Goal: Information Seeking & Learning: Learn about a topic

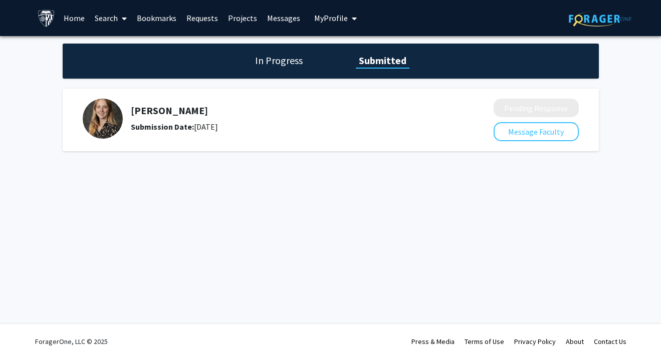
click at [80, 17] on link "Home" at bounding box center [74, 18] width 31 height 35
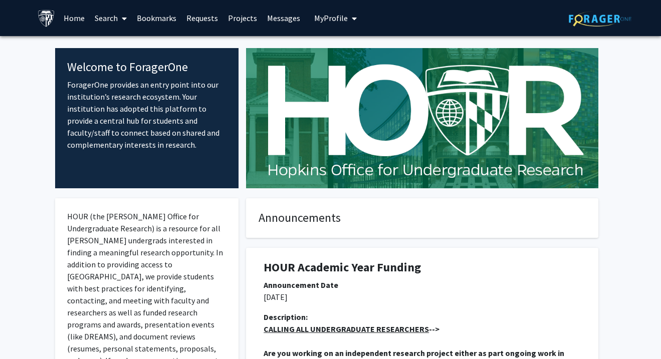
click at [127, 19] on icon at bounding box center [124, 19] width 5 height 8
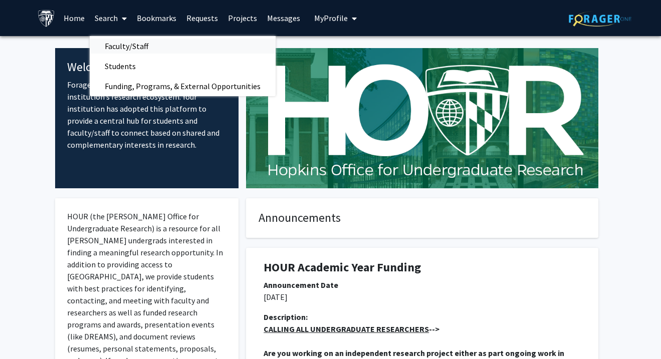
click at [130, 39] on span "Faculty/Staff" at bounding box center [127, 46] width 74 height 20
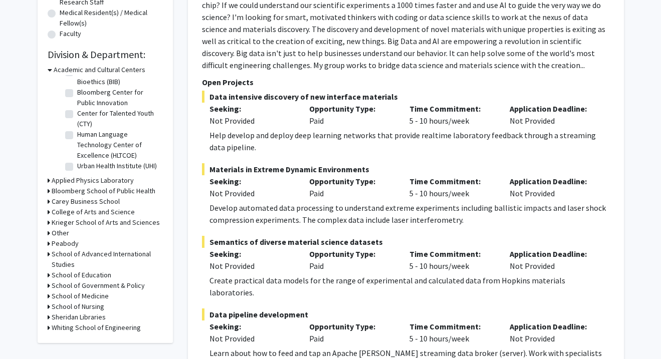
scroll to position [265, 0]
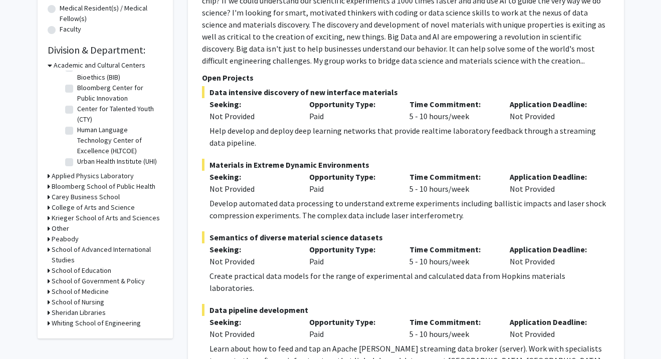
click at [84, 323] on h3 "Whiting School of Engineering" at bounding box center [96, 323] width 89 height 11
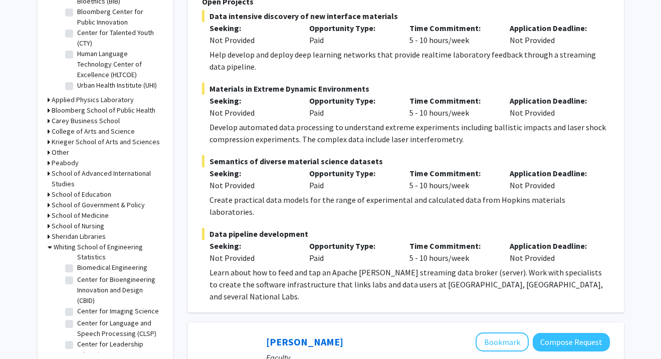
scroll to position [36, 0]
click at [77, 269] on label "Biomedical Engineering" at bounding box center [112, 269] width 70 height 11
click at [77, 269] on input "Biomedical Engineering" at bounding box center [80, 267] width 7 height 7
checkbox input "true"
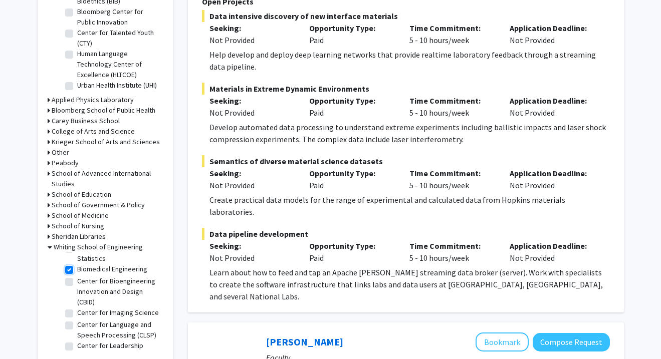
checkbox input "true"
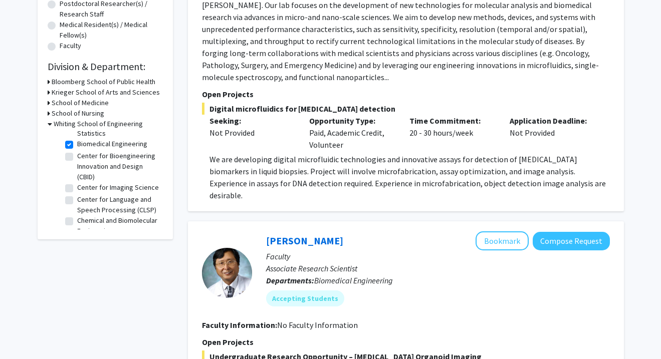
scroll to position [38, 0]
click at [77, 160] on label "Center for Bioengineering Innovation and Design (CBID)" at bounding box center [118, 167] width 83 height 32
click at [77, 158] on input "Center for Bioengineering Innovation and Design (CBID)" at bounding box center [80, 154] width 7 height 7
checkbox input "true"
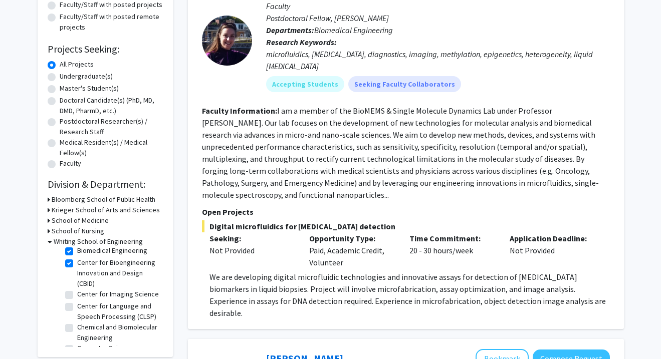
scroll to position [50, 0]
click at [77, 292] on label "Center for Imaging Science" at bounding box center [118, 294] width 82 height 11
click at [77, 292] on input "Center for Imaging Science" at bounding box center [80, 292] width 7 height 7
checkbox input "true"
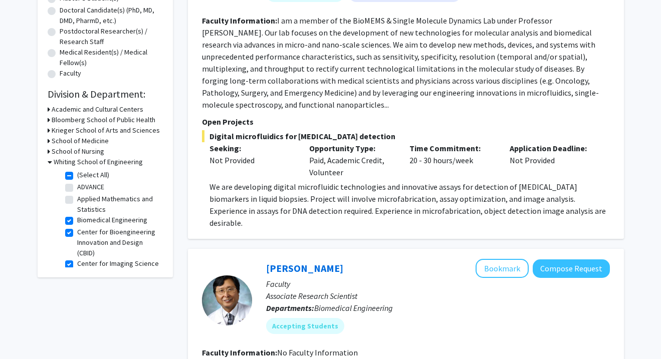
scroll to position [214, 0]
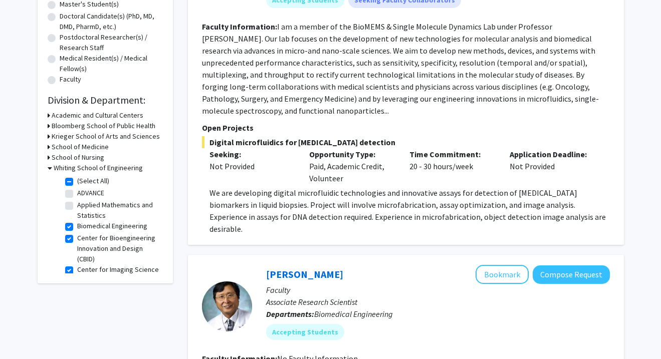
click at [50, 126] on div "Bloomberg School of Public Health" at bounding box center [105, 126] width 115 height 11
click at [49, 125] on icon at bounding box center [49, 126] width 3 height 11
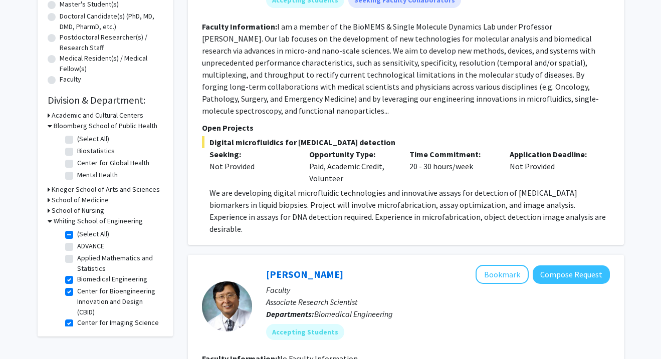
click at [77, 142] on label "(Select All)" at bounding box center [93, 139] width 32 height 11
click at [77, 140] on input "(Select All)" at bounding box center [80, 137] width 7 height 7
checkbox input "true"
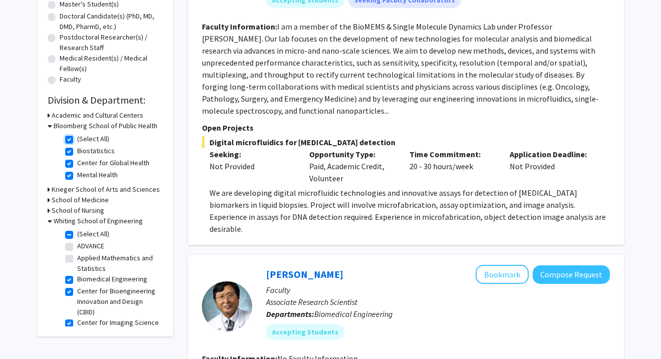
checkbox input "true"
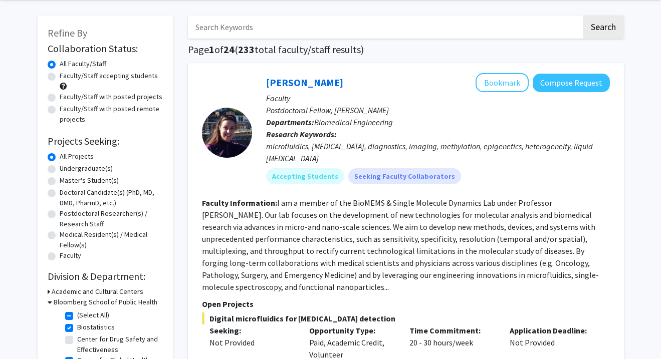
scroll to position [42, 0]
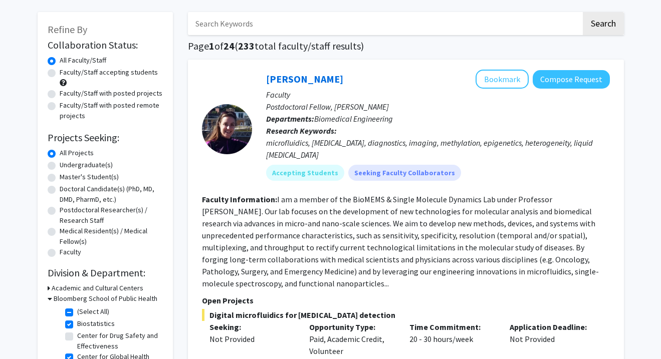
click at [60, 177] on label "Master's Student(s)" at bounding box center [89, 177] width 59 height 11
click at [60, 177] on input "Master's Student(s)" at bounding box center [63, 175] width 7 height 7
radio input "true"
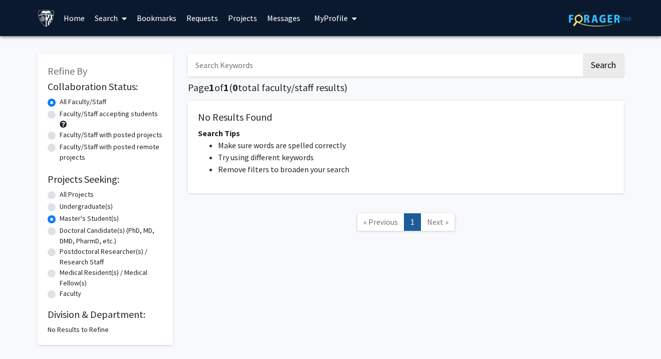
click at [56, 194] on div "All Projects" at bounding box center [105, 195] width 115 height 12
click at [60, 195] on label "All Projects" at bounding box center [77, 194] width 34 height 11
click at [60, 195] on input "All Projects" at bounding box center [63, 192] width 7 height 7
radio input "true"
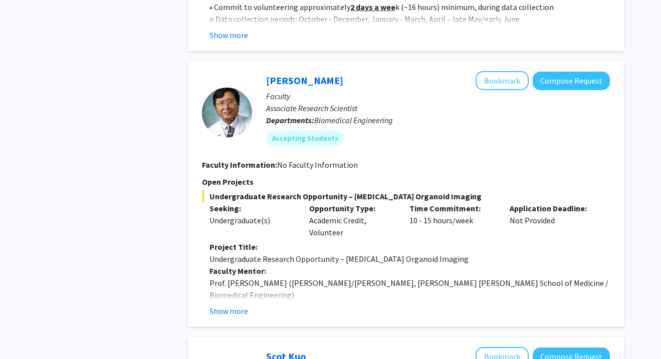
scroll to position [834, 0]
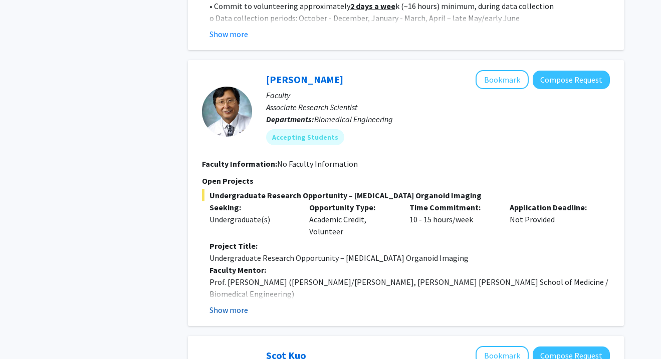
click at [230, 304] on button "Show more" at bounding box center [228, 310] width 39 height 12
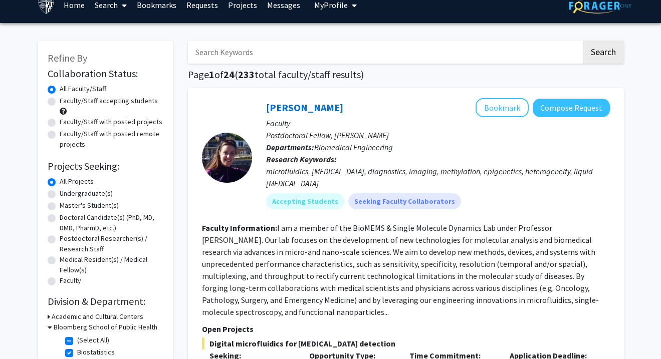
scroll to position [0, 0]
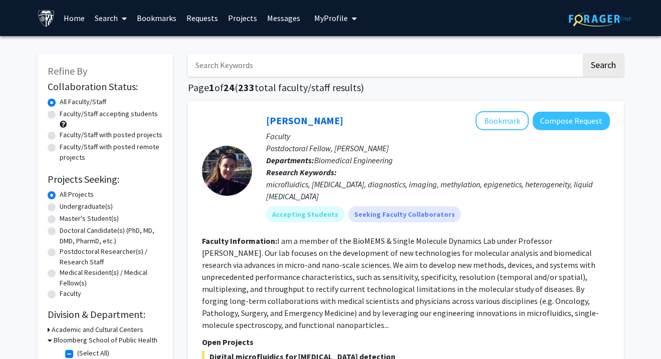
click at [60, 220] on label "Master's Student(s)" at bounding box center [89, 218] width 59 height 11
click at [60, 220] on input "Master's Student(s)" at bounding box center [63, 216] width 7 height 7
radio input "true"
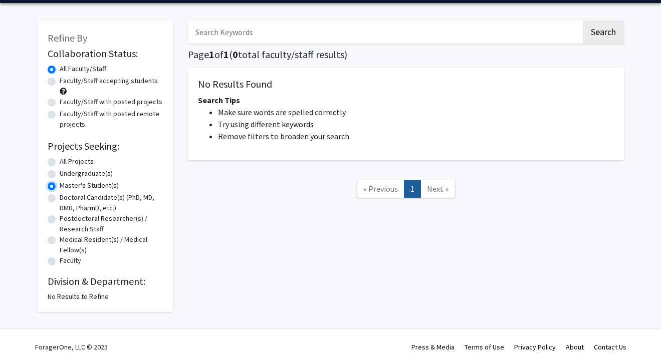
scroll to position [39, 0]
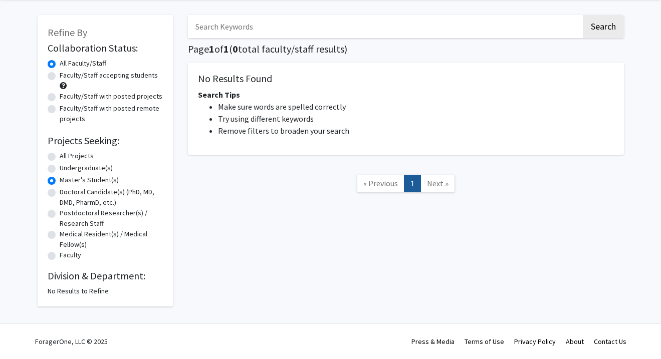
click at [76, 294] on div "No Results to Refine" at bounding box center [105, 291] width 115 height 11
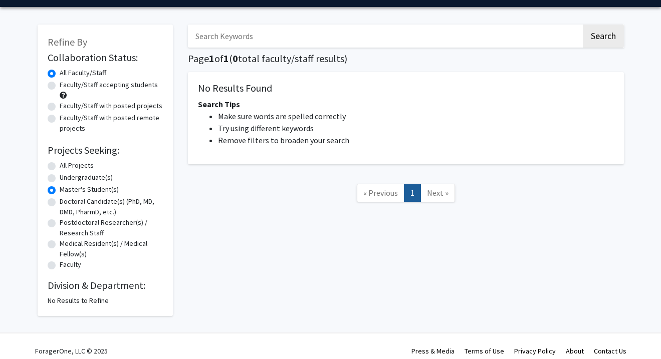
click at [55, 88] on div "Faculty/Staff accepting students" at bounding box center [105, 90] width 115 height 21
click at [60, 84] on label "Faculty/Staff accepting students" at bounding box center [109, 85] width 98 height 11
click at [60, 84] on input "Faculty/Staff accepting students" at bounding box center [63, 83] width 7 height 7
radio input "true"
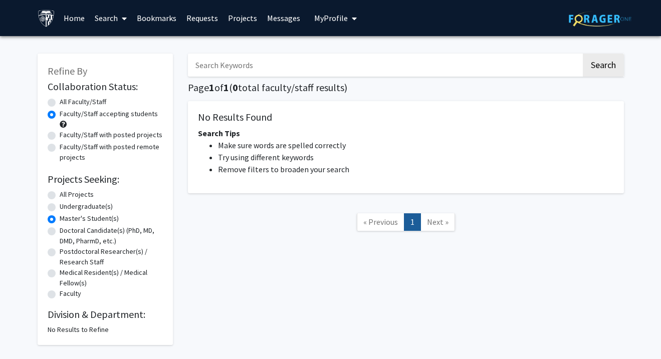
click at [60, 101] on label "All Faculty/Staff" at bounding box center [83, 102] width 47 height 11
click at [60, 101] on input "All Faculty/Staff" at bounding box center [63, 100] width 7 height 7
radio input "true"
click at [60, 193] on label "All Projects" at bounding box center [77, 194] width 34 height 11
click at [60, 193] on input "All Projects" at bounding box center [63, 192] width 7 height 7
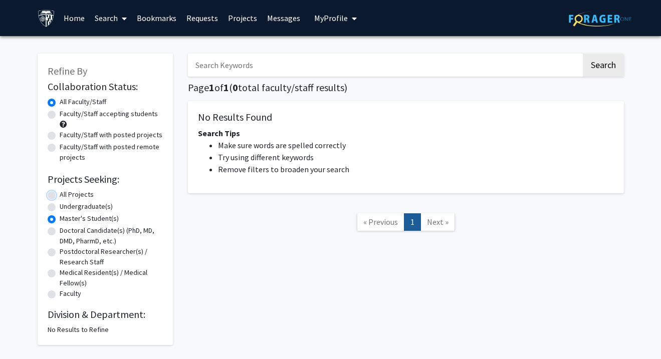
radio input "true"
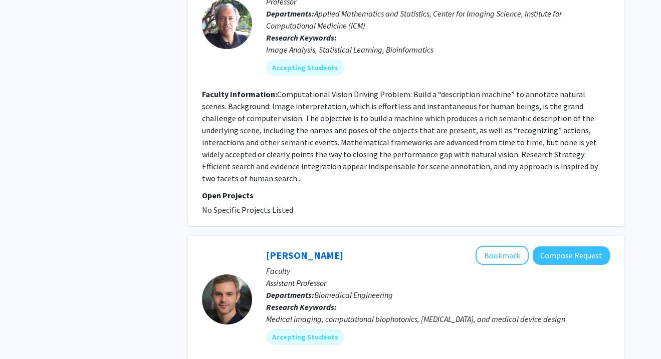
scroll to position [1881, 0]
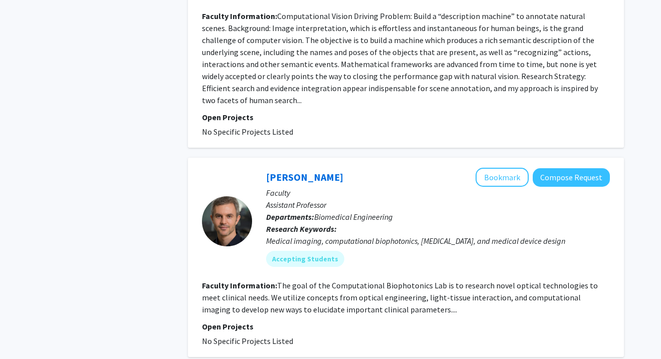
click at [299, 281] on fg-read-more "The goal of the Computational Biophotonics Lab is to research novel optical tec…" at bounding box center [400, 298] width 396 height 34
click at [374, 235] on div "Medical imaging, computational biophotonics, [MEDICAL_DATA], and medical device…" at bounding box center [438, 241] width 344 height 12
click at [368, 212] on span "Biomedical Engineering" at bounding box center [353, 217] width 79 height 10
click at [302, 171] on link "[PERSON_NAME]" at bounding box center [304, 177] width 77 height 13
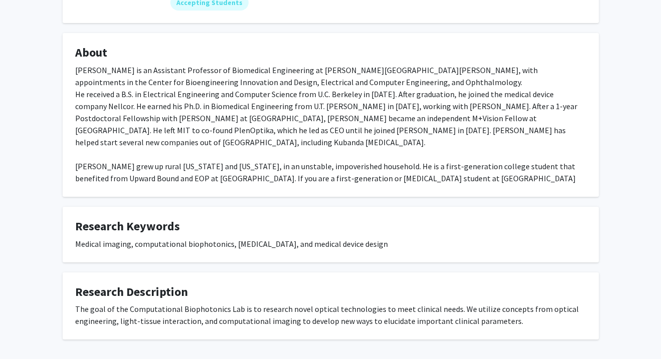
scroll to position [143, 0]
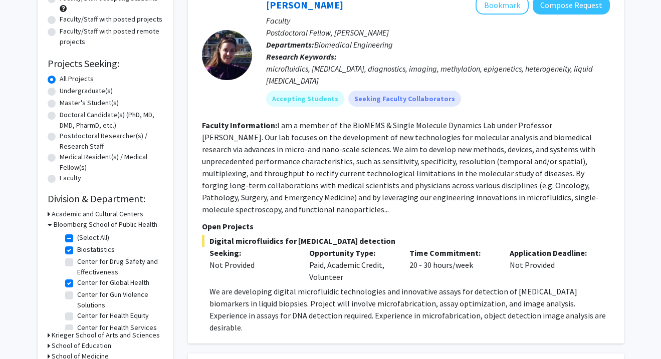
scroll to position [119, 0]
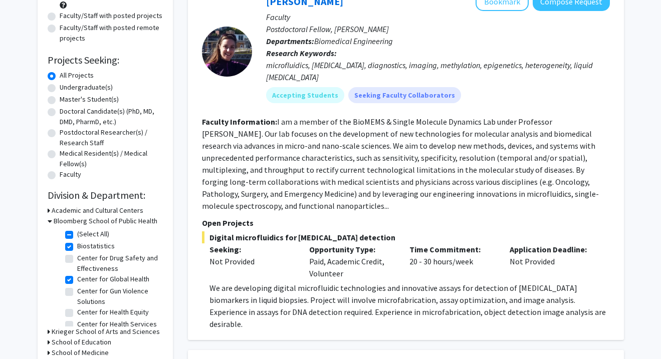
click at [77, 235] on label "(Select All)" at bounding box center [93, 234] width 32 height 11
click at [77, 235] on input "(Select All)" at bounding box center [80, 232] width 7 height 7
checkbox input "false"
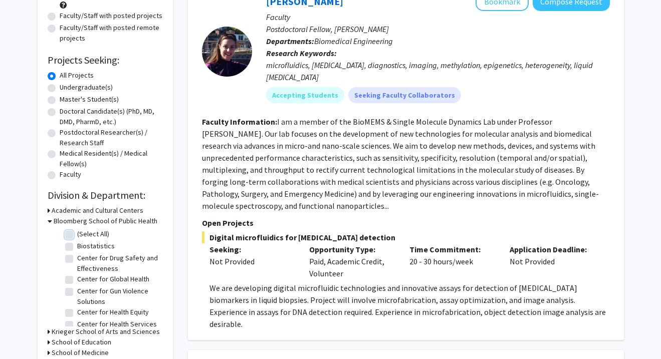
checkbox input "false"
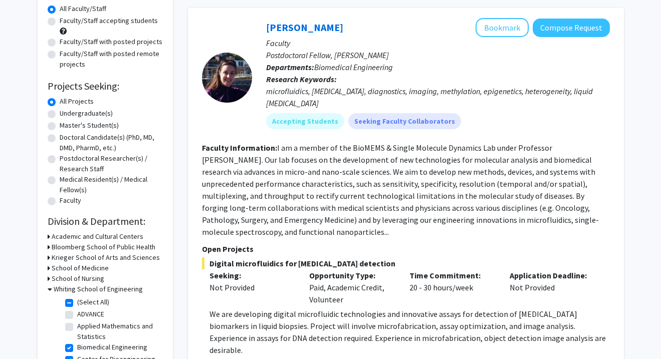
scroll to position [134, 0]
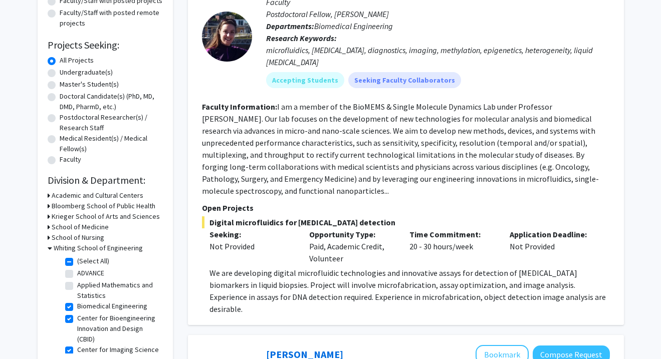
click at [77, 261] on label "(Select All)" at bounding box center [93, 261] width 32 height 11
click at [77, 261] on input "(Select All)" at bounding box center [80, 259] width 7 height 7
checkbox input "false"
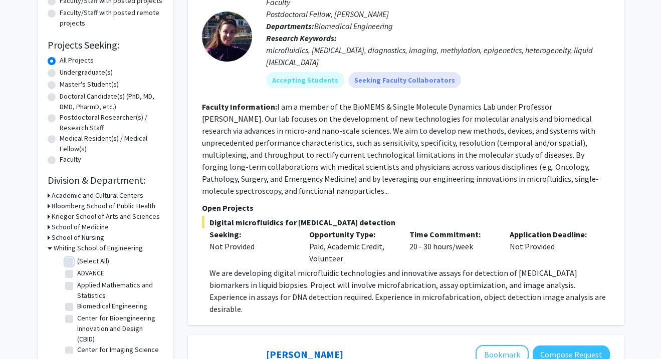
checkbox input "false"
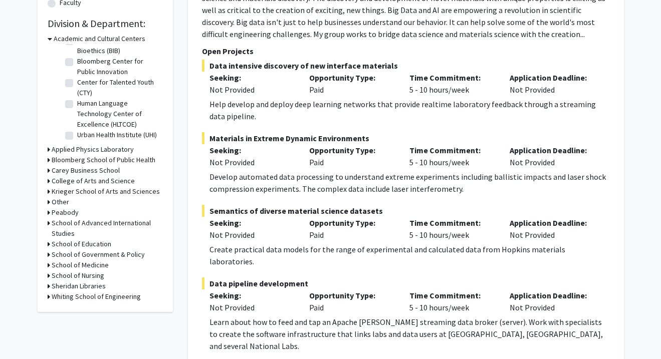
scroll to position [291, 0]
click at [48, 294] on icon at bounding box center [49, 297] width 3 height 11
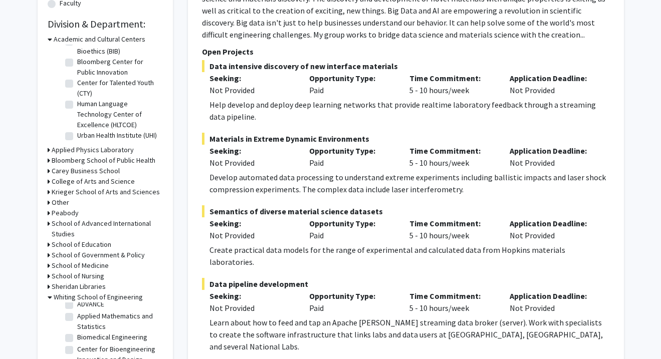
scroll to position [22, 0]
click at [77, 333] on label "Biomedical Engineering" at bounding box center [112, 334] width 70 height 11
click at [77, 333] on input "Biomedical Engineering" at bounding box center [80, 332] width 7 height 7
checkbox input "true"
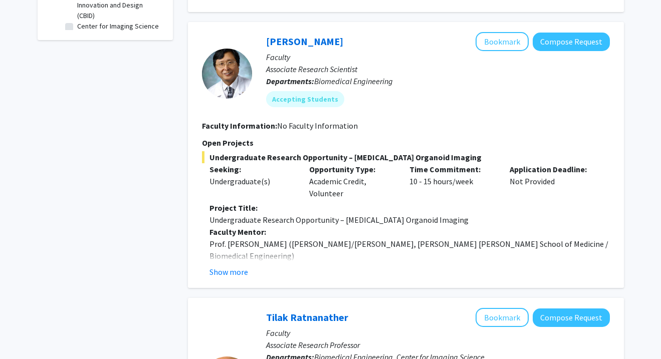
scroll to position [701, 0]
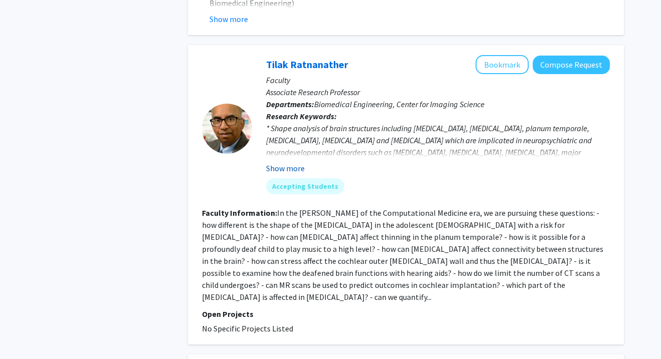
click at [275, 162] on button "Show more" at bounding box center [285, 168] width 39 height 12
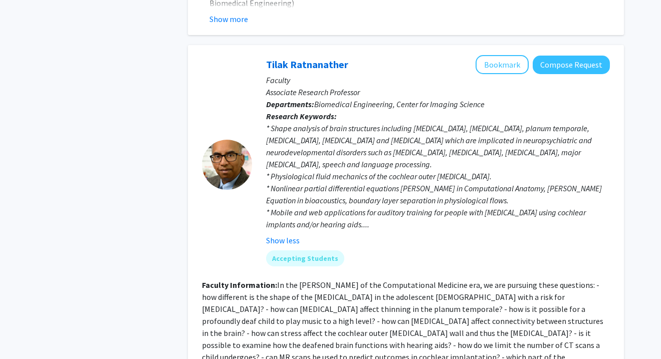
click at [444, 322] on fg-read-more "In the [PERSON_NAME] of the Computational Medicine era, we are pursuing these q…" at bounding box center [402, 327] width 401 height 94
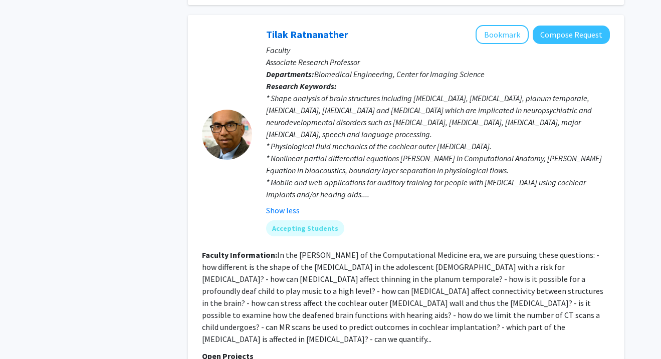
scroll to position [635, 0]
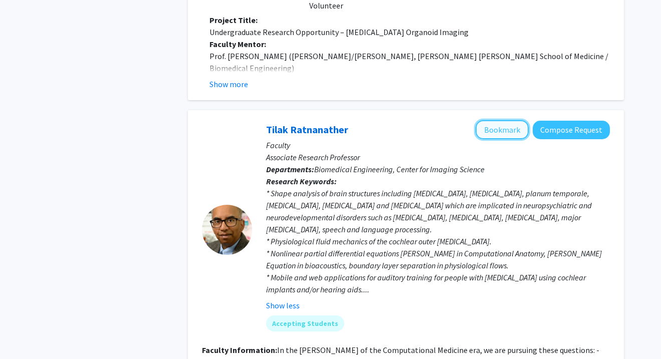
click at [497, 120] on button "Bookmark" at bounding box center [502, 129] width 53 height 19
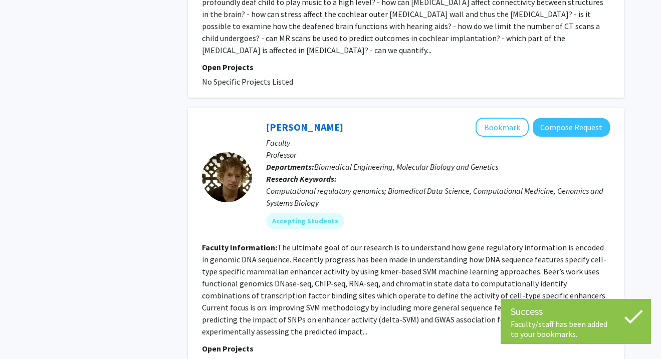
scroll to position [1020, 0]
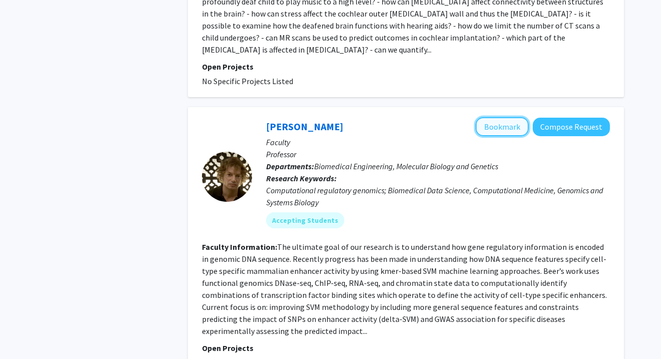
click at [506, 117] on button "Bookmark" at bounding box center [502, 126] width 53 height 19
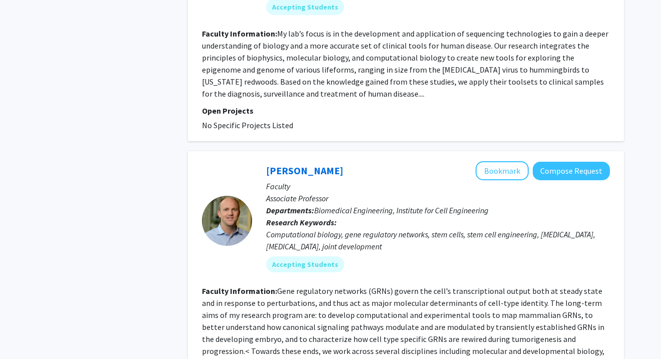
scroll to position [2273, 0]
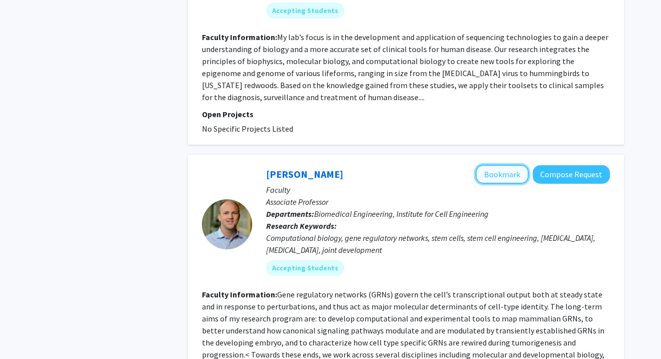
click at [496, 165] on button "Bookmark" at bounding box center [502, 174] width 53 height 19
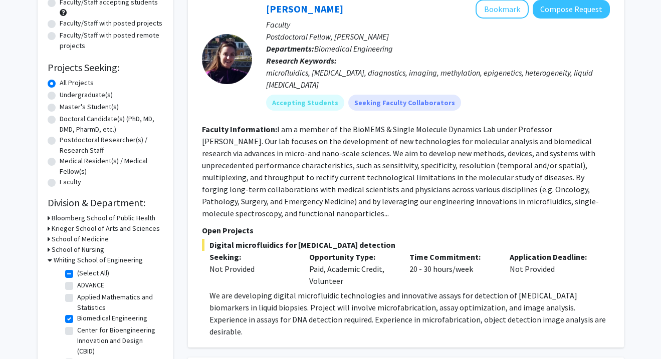
scroll to position [0, 0]
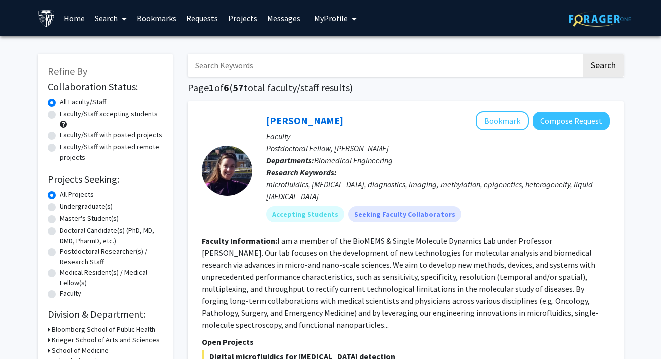
click at [234, 16] on link "Projects" at bounding box center [242, 18] width 39 height 35
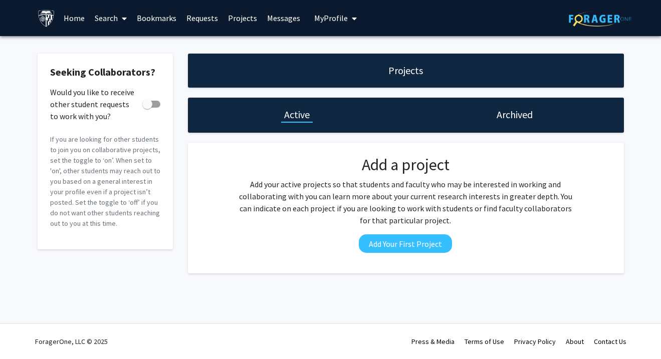
click at [502, 111] on h1 "Archived" at bounding box center [515, 115] width 36 height 14
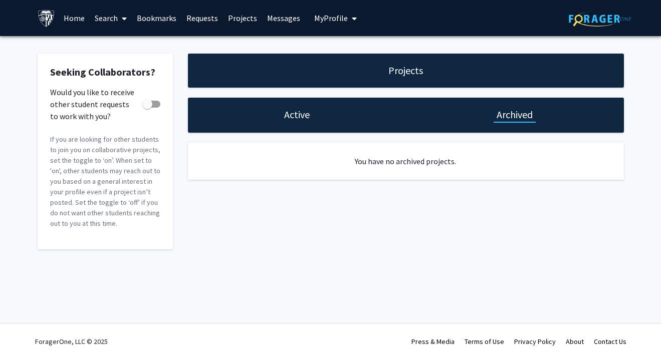
click at [304, 111] on h1 "Active" at bounding box center [297, 115] width 26 height 14
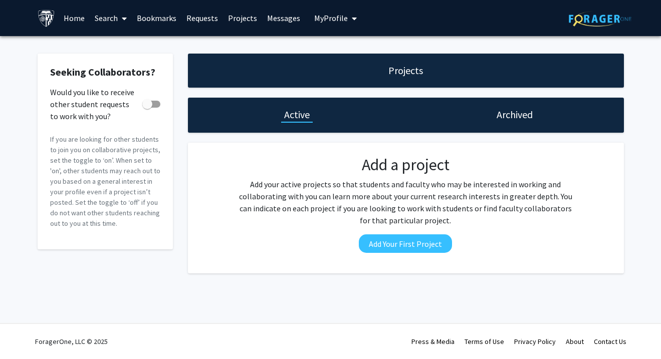
click at [392, 68] on h1 "Projects" at bounding box center [405, 71] width 35 height 14
click at [124, 17] on icon at bounding box center [124, 19] width 5 height 8
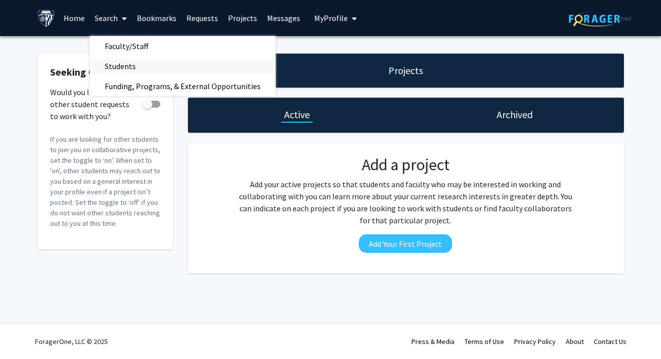
click at [131, 68] on span "Students" at bounding box center [120, 66] width 61 height 20
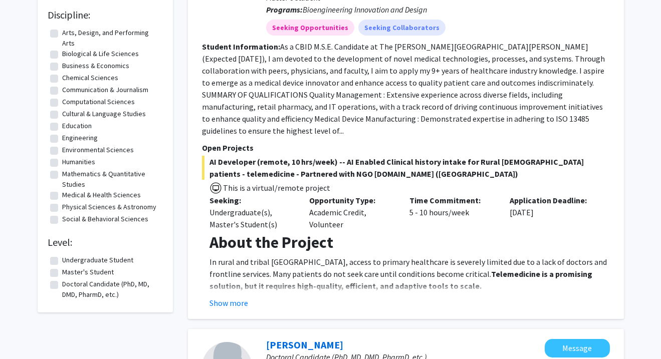
scroll to position [141, 0]
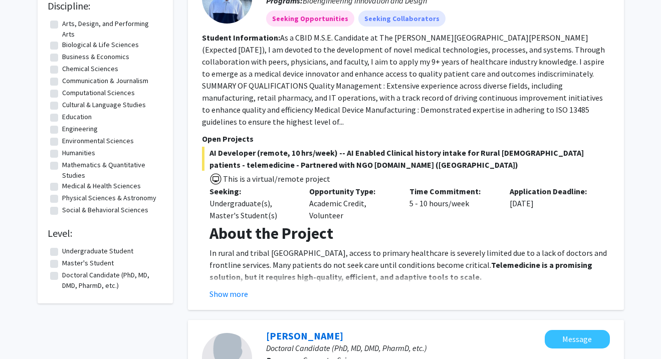
click at [62, 130] on label "Engineering" at bounding box center [80, 129] width 36 height 11
click at [62, 130] on input "Engineering" at bounding box center [65, 127] width 7 height 7
checkbox input "true"
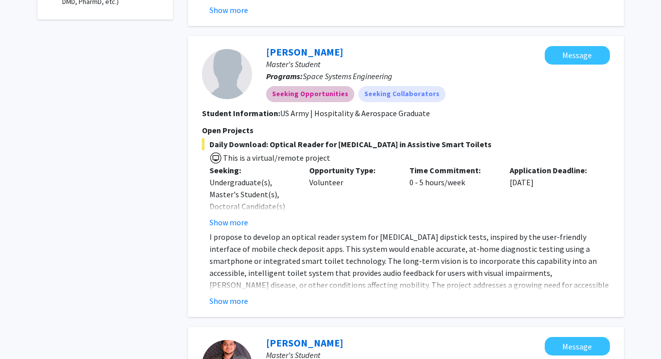
scroll to position [429, 0]
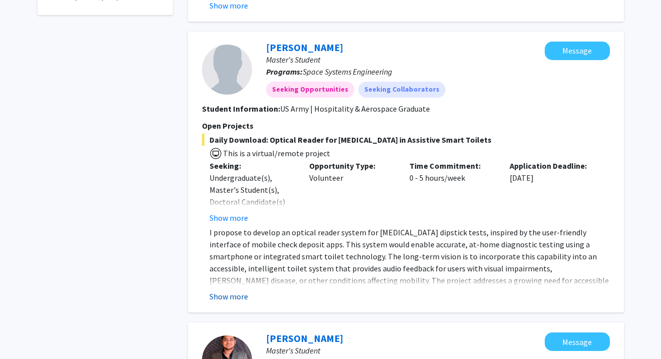
click at [236, 291] on button "Show more" at bounding box center [228, 297] width 39 height 12
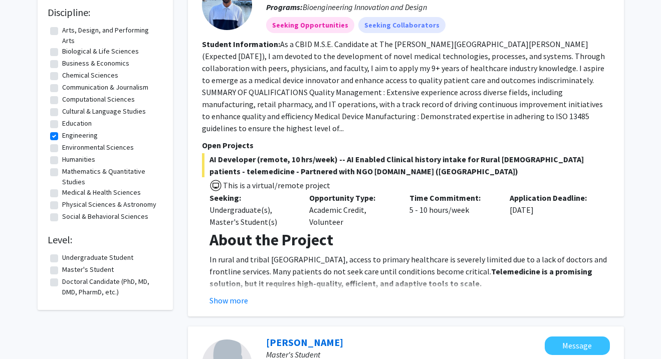
scroll to position [0, 0]
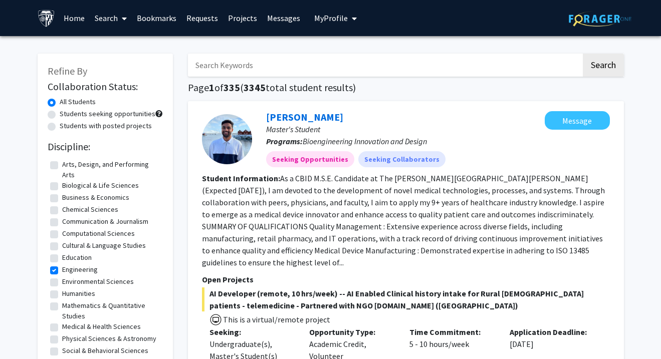
click at [123, 19] on icon at bounding box center [124, 19] width 5 height 8
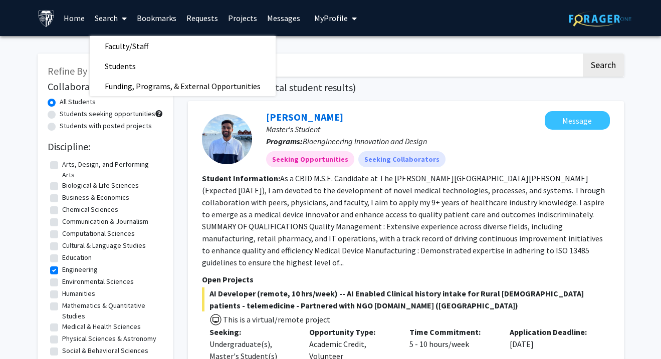
click at [167, 18] on link "Bookmarks" at bounding box center [157, 18] width 50 height 35
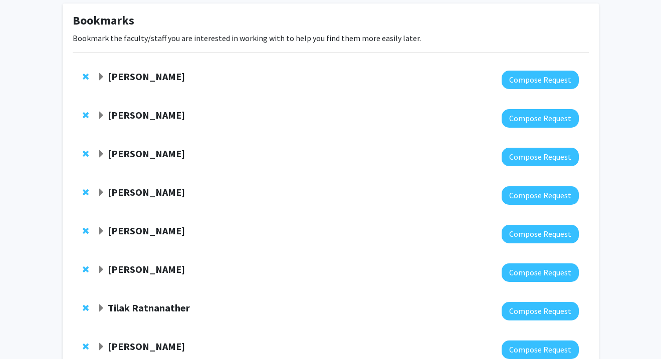
scroll to position [49, 0]
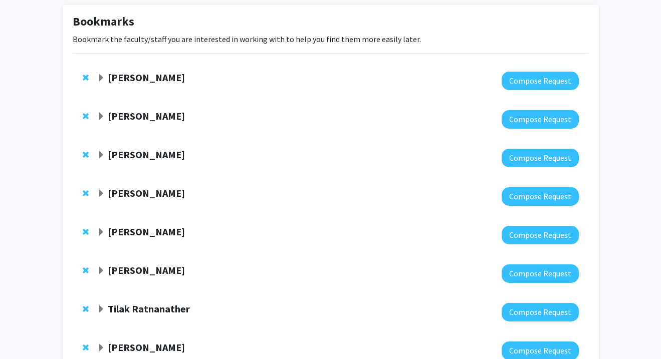
click at [110, 78] on strong "[PERSON_NAME]" at bounding box center [146, 77] width 77 height 13
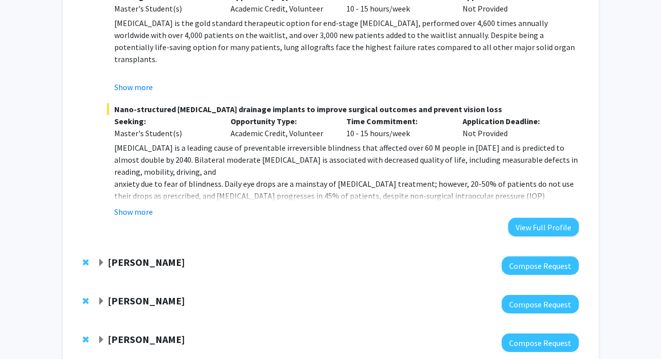
scroll to position [653, 0]
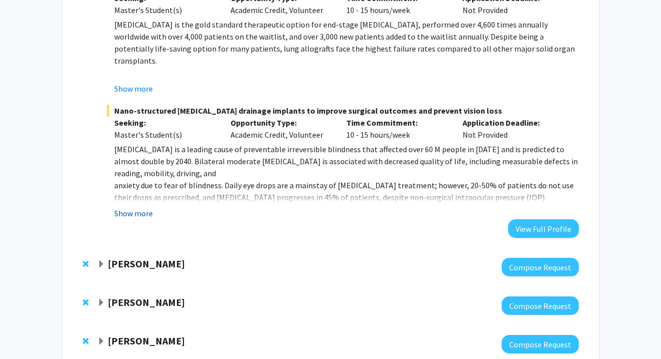
click at [134, 218] on button "Show more" at bounding box center [133, 213] width 39 height 12
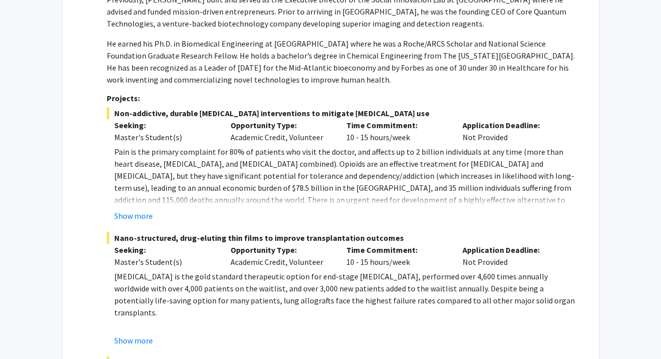
scroll to position [400, 0]
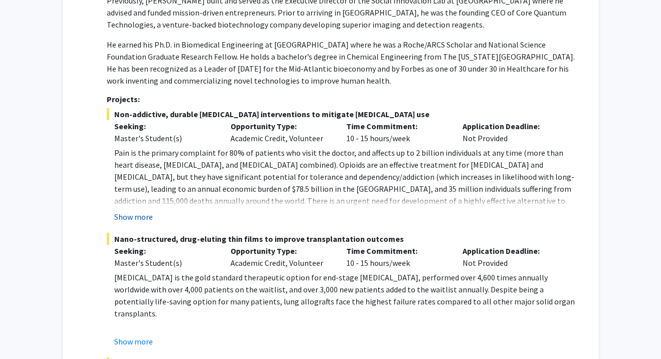
click at [127, 217] on button "Show more" at bounding box center [133, 217] width 39 height 12
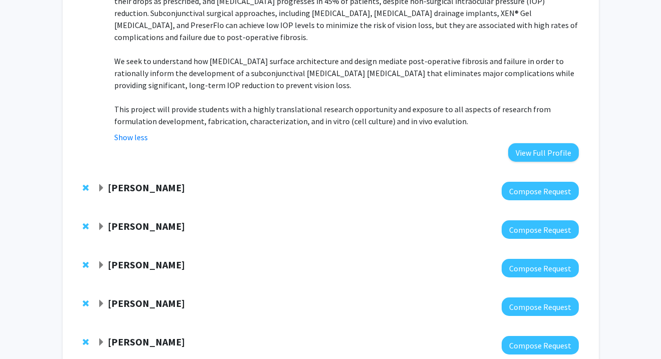
scroll to position [898, 0]
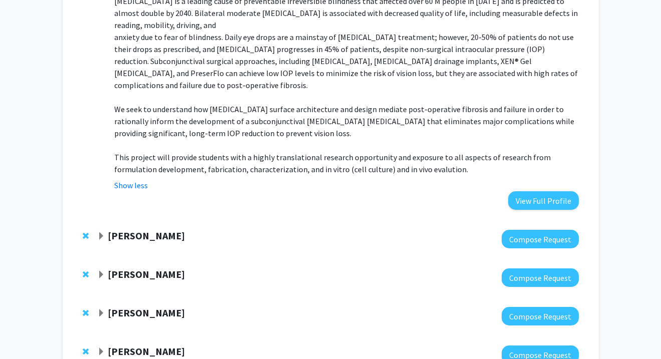
click at [127, 230] on strong "[PERSON_NAME]" at bounding box center [146, 236] width 77 height 13
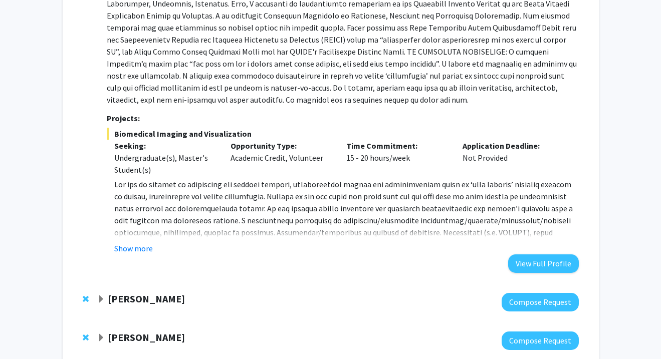
scroll to position [1339, 0]
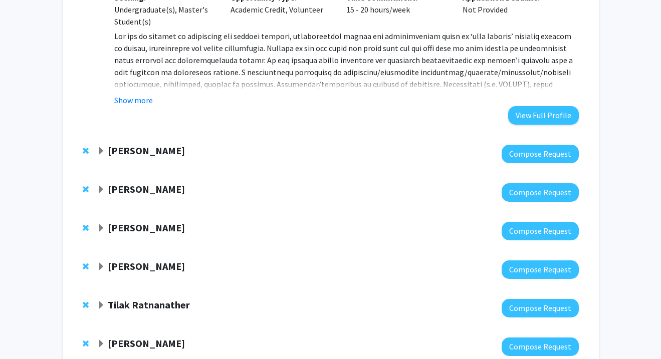
click at [148, 183] on strong "[PERSON_NAME]" at bounding box center [146, 189] width 77 height 13
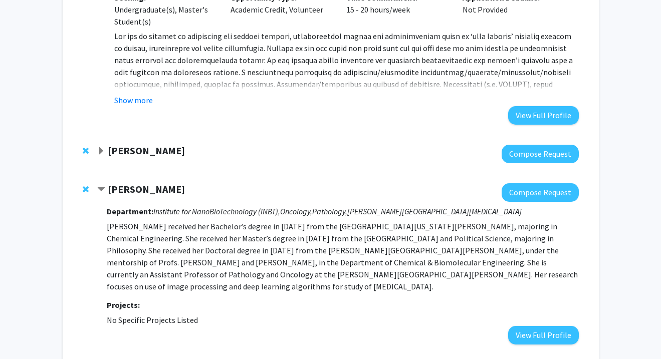
click at [164, 183] on div at bounding box center [337, 192] width 481 height 19
click at [152, 144] on strong "[PERSON_NAME]" at bounding box center [146, 150] width 77 height 13
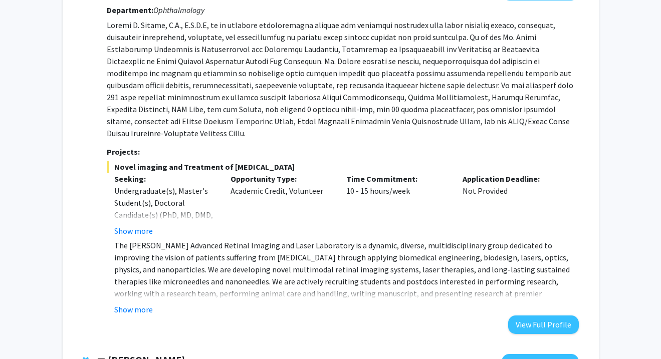
scroll to position [1505, 0]
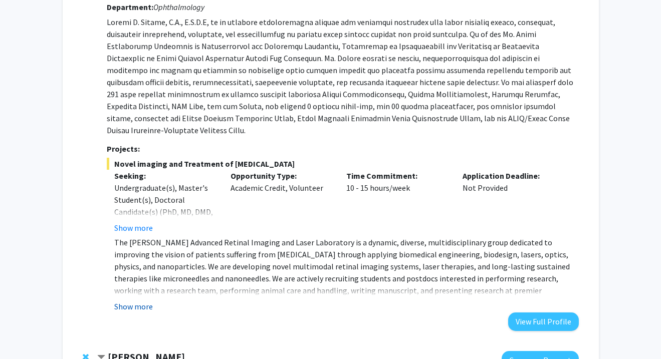
click at [144, 301] on button "Show more" at bounding box center [133, 307] width 39 height 12
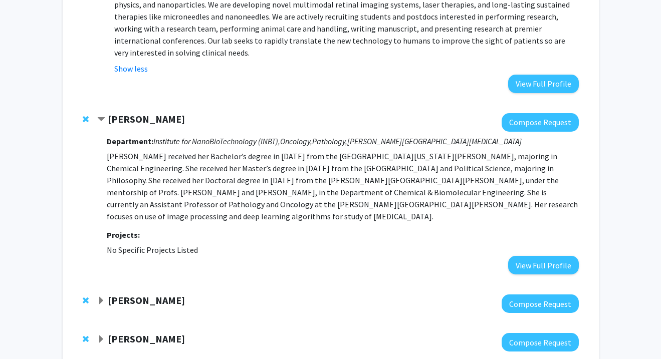
scroll to position [1769, 0]
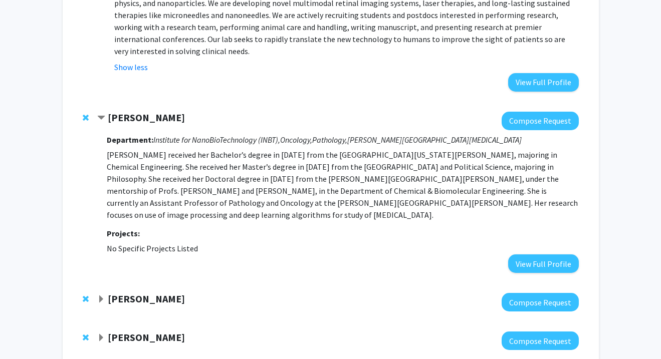
click at [111, 293] on strong "[PERSON_NAME]" at bounding box center [146, 299] width 77 height 13
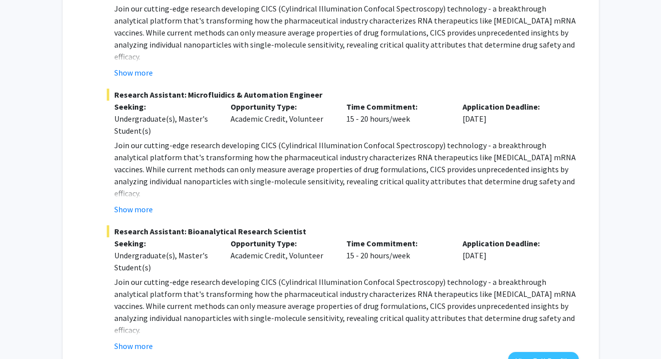
scroll to position [2396, 0]
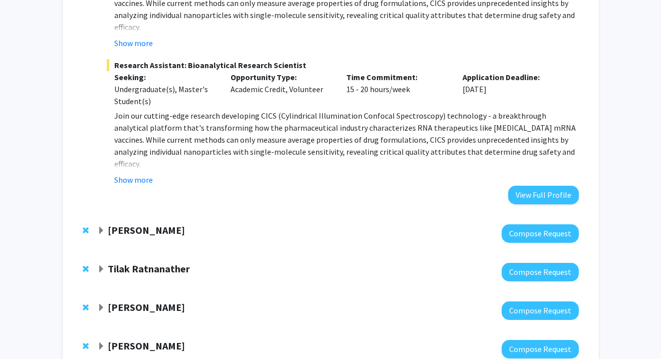
click at [149, 340] on strong "[PERSON_NAME]" at bounding box center [146, 346] width 77 height 13
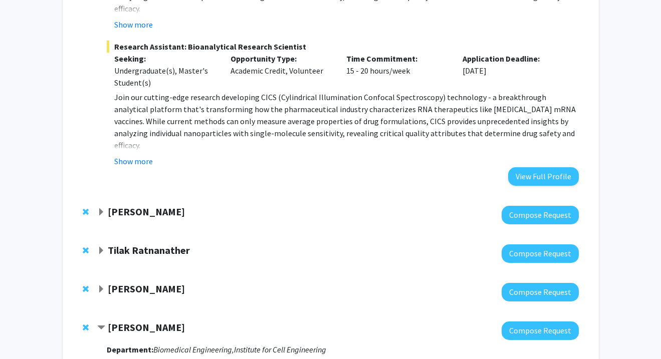
scroll to position [2413, 0]
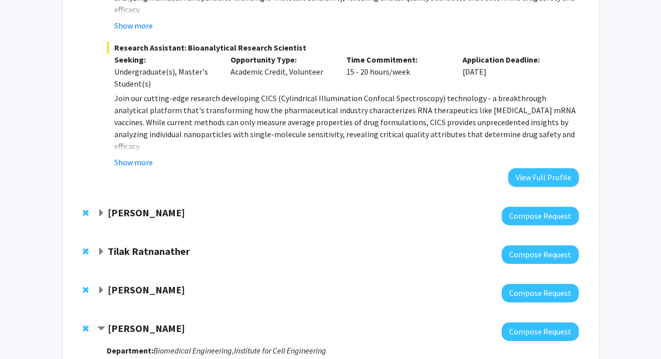
click at [149, 206] on strong "[PERSON_NAME]" at bounding box center [146, 212] width 77 height 13
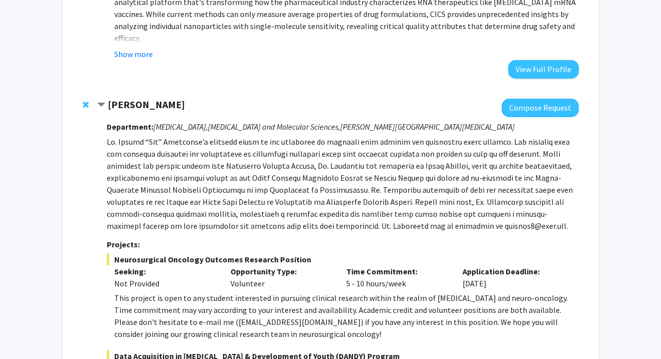
scroll to position [2524, 0]
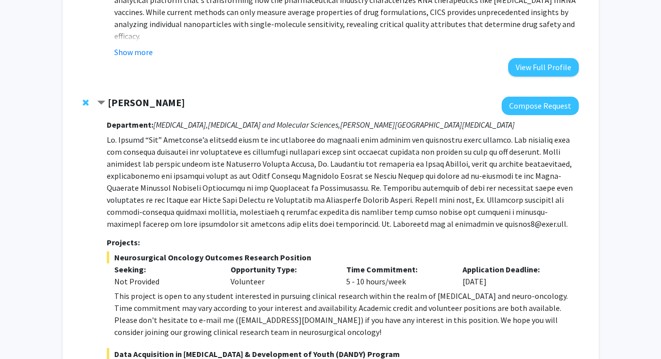
drag, startPoint x: 234, startPoint y: 212, endPoint x: 267, endPoint y: 213, distance: 33.6
click at [267, 264] on div "Opportunity Type: Volunteer" at bounding box center [281, 276] width 116 height 24
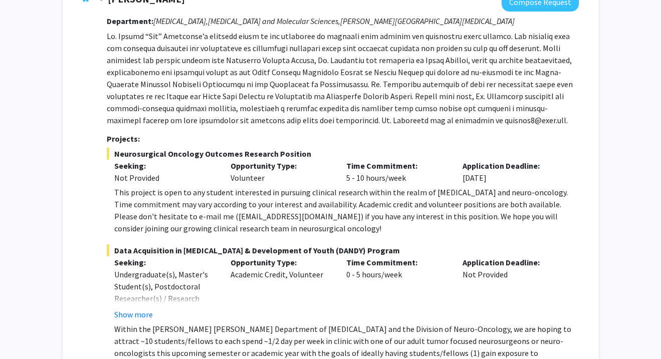
scroll to position [2687, 0]
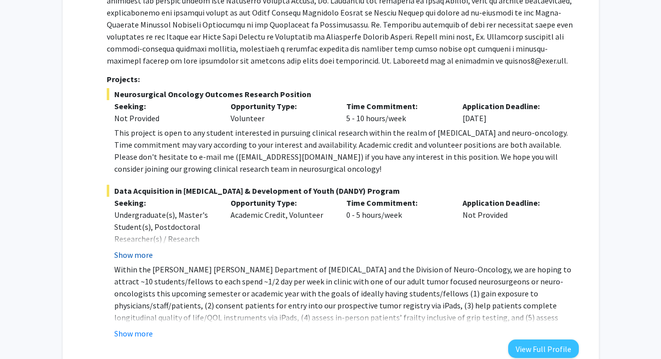
click at [140, 249] on button "Show more" at bounding box center [133, 255] width 39 height 12
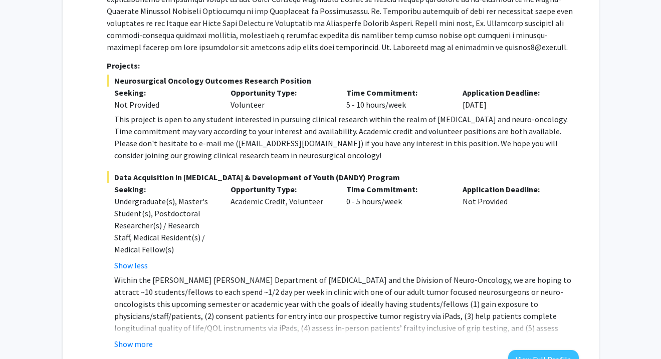
scroll to position [2701, 0]
click at [142, 338] on button "Show more" at bounding box center [133, 344] width 39 height 12
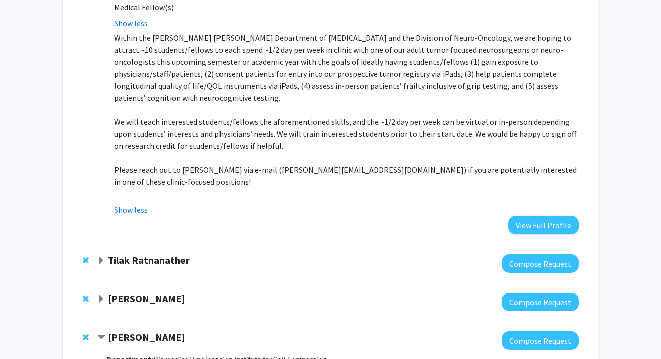
scroll to position [2954, 0]
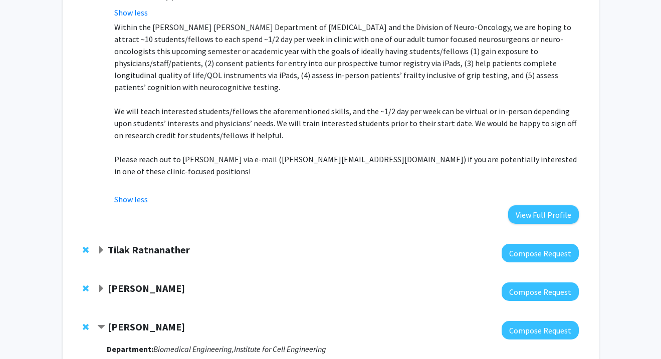
click at [163, 244] on strong "Tilak Ratnanather" at bounding box center [149, 250] width 82 height 13
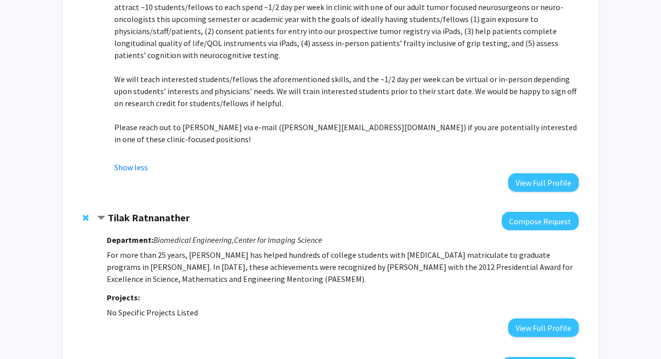
scroll to position [2990, 0]
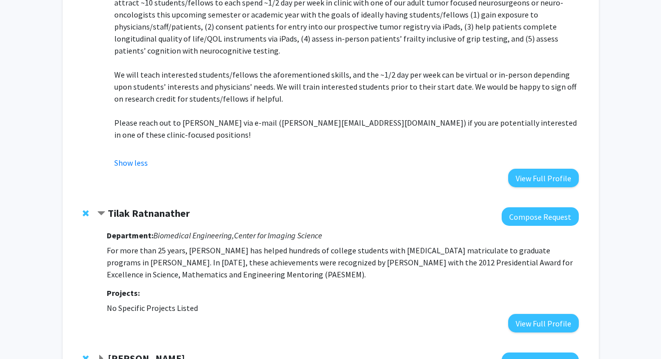
click at [135, 352] on strong "[PERSON_NAME]" at bounding box center [146, 358] width 77 height 13
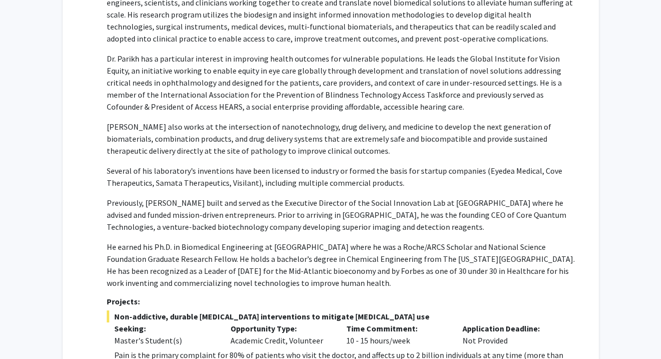
scroll to position [0, 0]
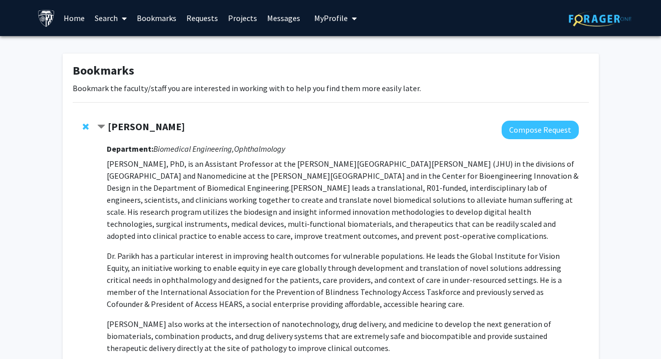
click at [284, 23] on link "Messages" at bounding box center [283, 18] width 43 height 35
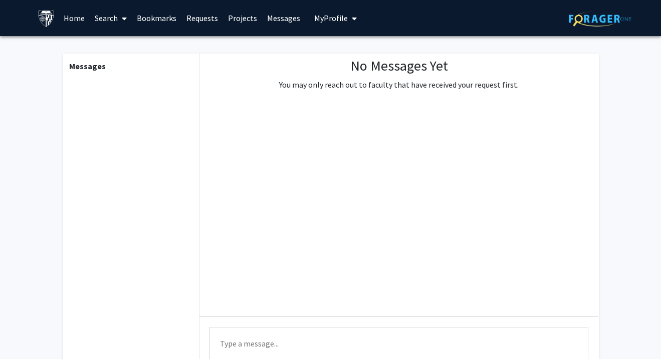
click at [243, 18] on link "Projects" at bounding box center [242, 18] width 39 height 35
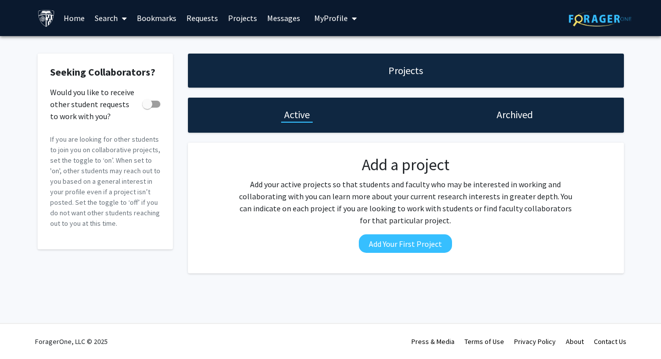
click at [206, 17] on link "Requests" at bounding box center [202, 18] width 42 height 35
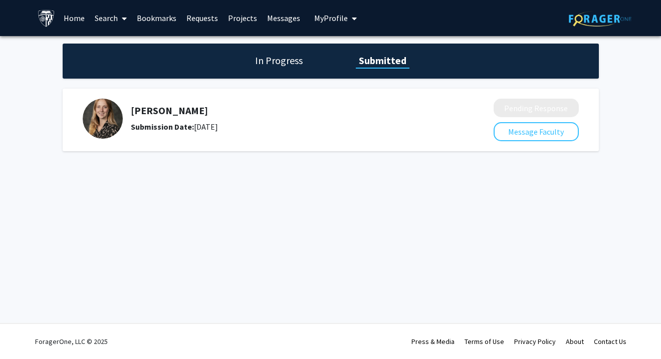
click at [286, 67] on h1 "In Progress" at bounding box center [279, 61] width 54 height 14
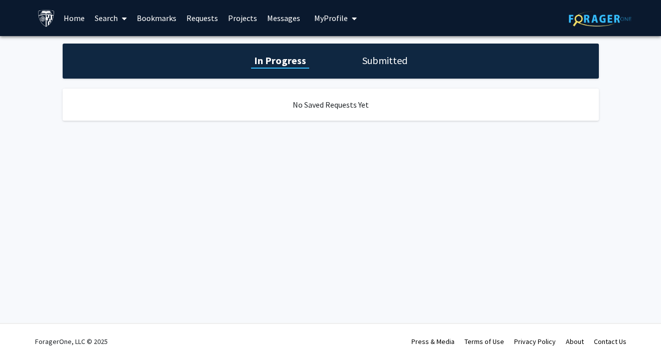
click at [384, 54] on h1 "Submitted" at bounding box center [384, 61] width 51 height 14
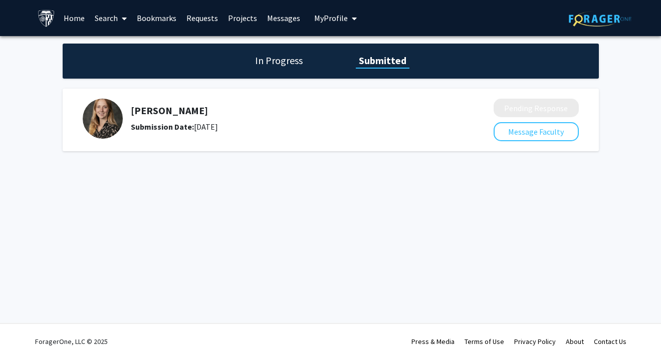
click at [162, 23] on link "Bookmarks" at bounding box center [157, 18] width 50 height 35
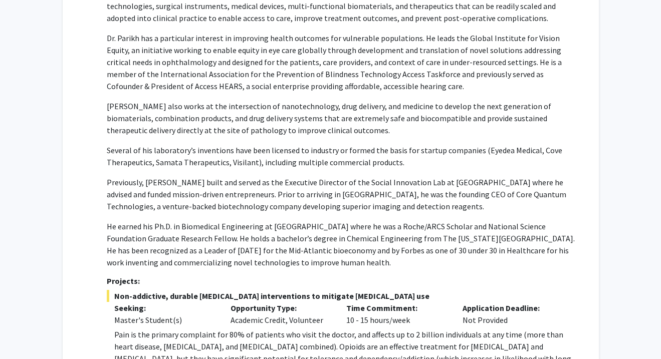
scroll to position [407, 0]
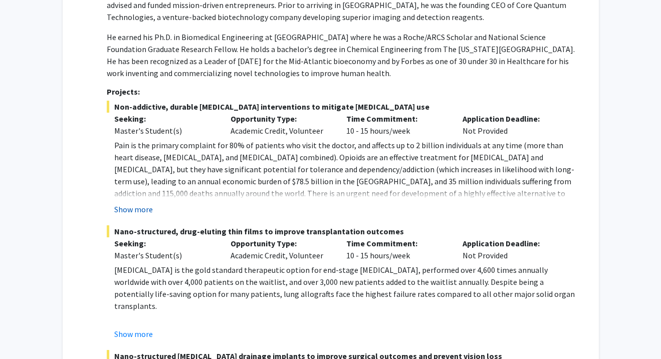
click at [152, 211] on button "Show more" at bounding box center [133, 209] width 39 height 12
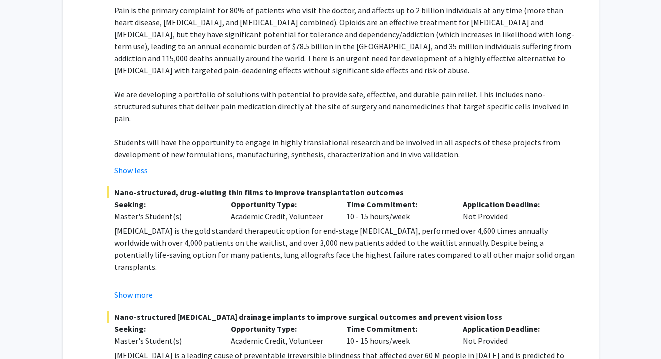
scroll to position [545, 0]
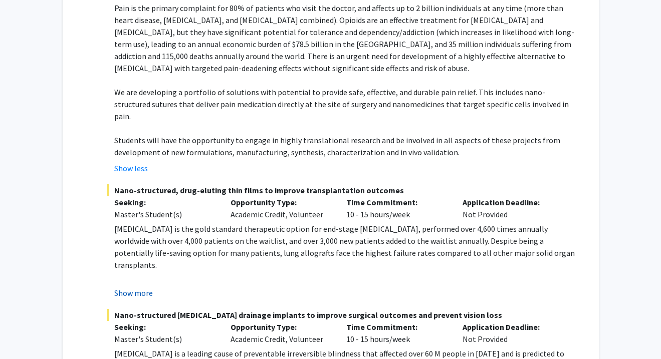
click at [147, 287] on button "Show more" at bounding box center [133, 293] width 39 height 12
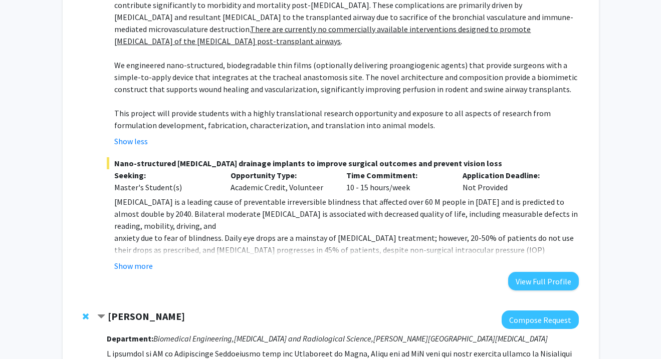
scroll to position [845, 0]
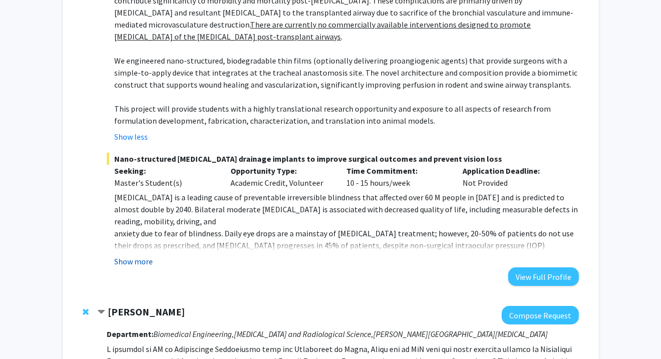
click at [144, 256] on button "Show more" at bounding box center [133, 262] width 39 height 12
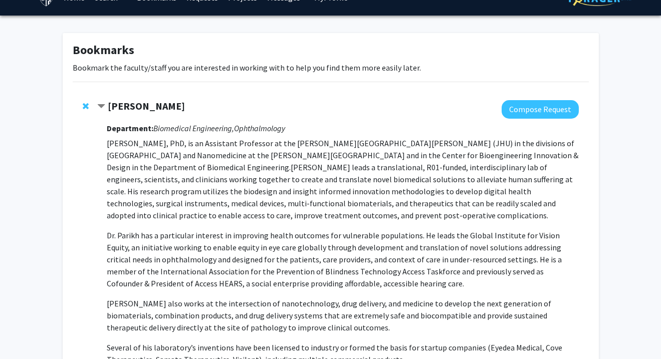
scroll to position [20, 0]
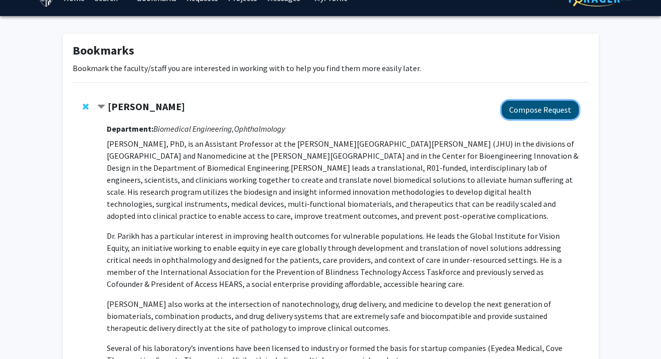
click at [529, 108] on button "Compose Request" at bounding box center [540, 110] width 77 height 19
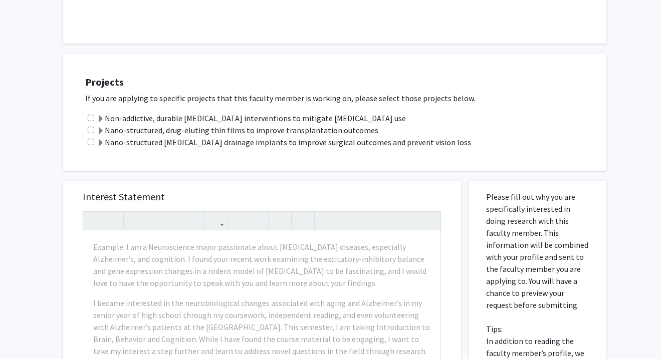
scroll to position [296, 0]
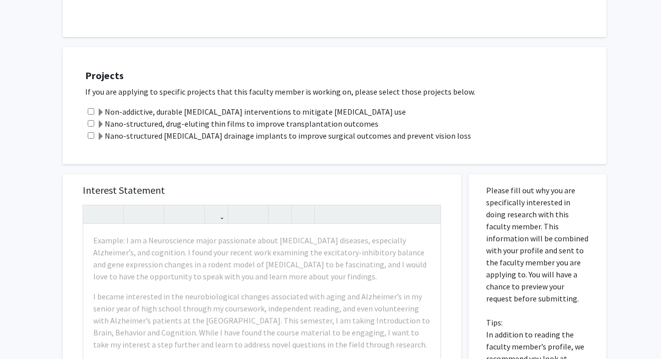
click at [105, 121] on label "Nano-structured, drug-eluting thin films to improve transplantation outcomes" at bounding box center [238, 124] width 282 height 12
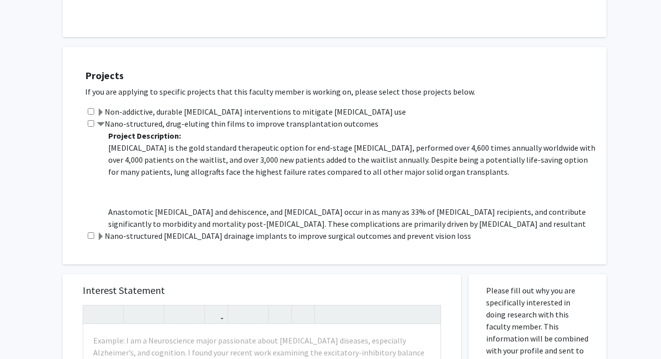
click at [102, 238] on span at bounding box center [101, 237] width 8 height 8
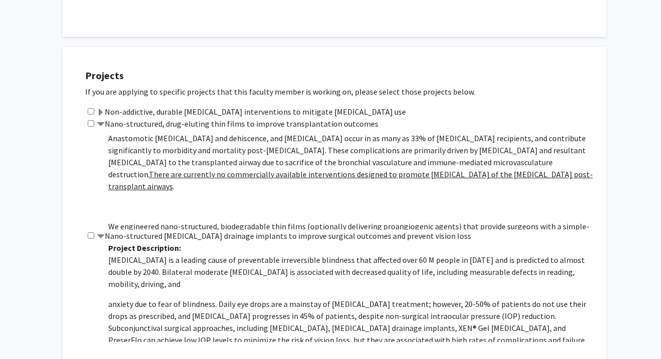
scroll to position [74, 0]
click at [102, 109] on span at bounding box center [101, 113] width 8 height 8
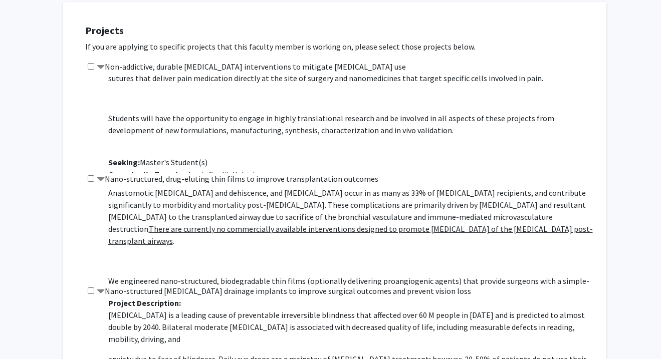
scroll to position [127, 0]
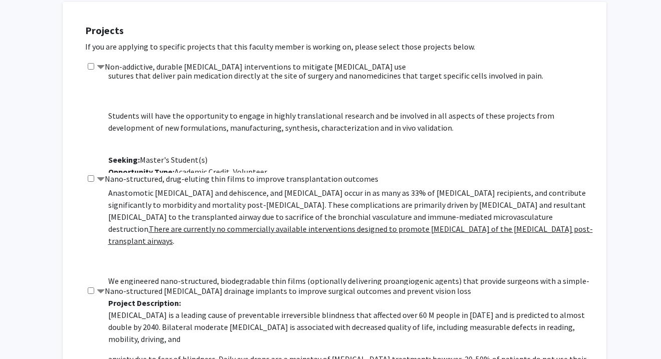
click at [91, 64] on input "checkbox" at bounding box center [91, 66] width 7 height 7
checkbox input "true"
click at [91, 178] on input "checkbox" at bounding box center [91, 178] width 7 height 7
checkbox input "true"
click at [92, 290] on input "checkbox" at bounding box center [91, 291] width 7 height 7
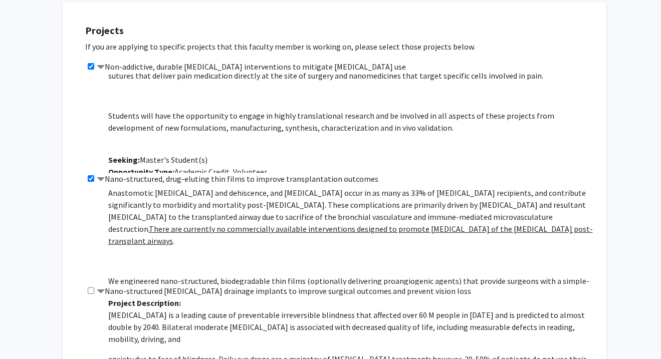
checkbox input "true"
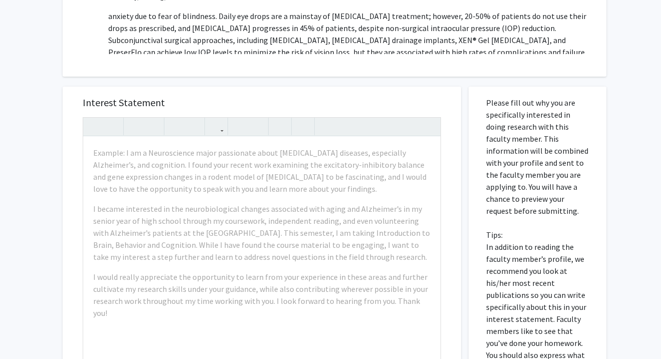
scroll to position [686, 0]
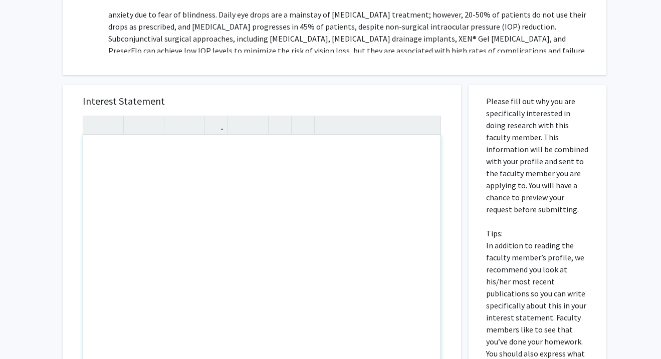
click at [188, 154] on div "Note to users with screen readers: Please press Alt+0 or Option+0 to deactivate…" at bounding box center [261, 250] width 357 height 230
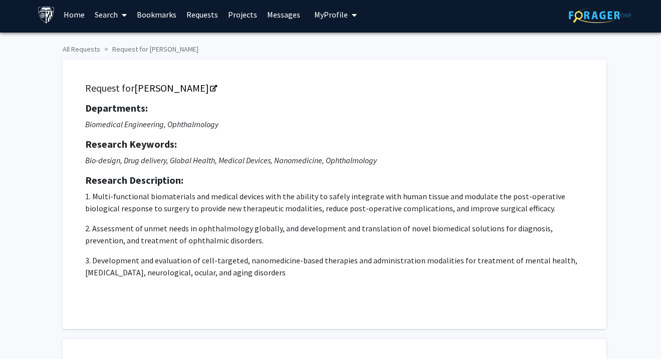
scroll to position [0, 0]
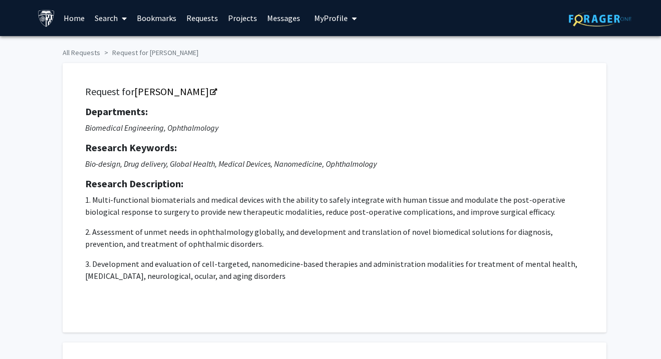
click at [210, 19] on link "Requests" at bounding box center [202, 18] width 42 height 35
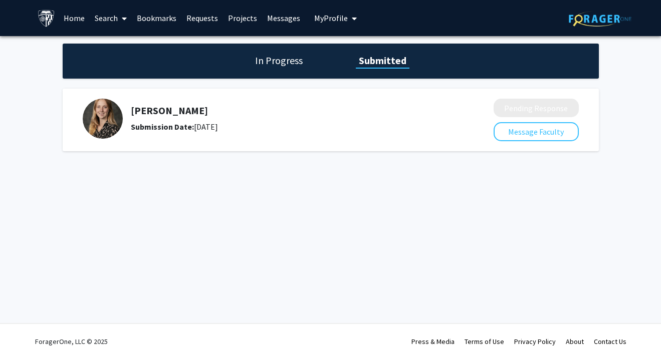
click at [164, 119] on div "[PERSON_NAME] Submission Date: [DATE]" at bounding box center [286, 119] width 310 height 28
click at [293, 57] on h1 "In Progress" at bounding box center [279, 61] width 54 height 14
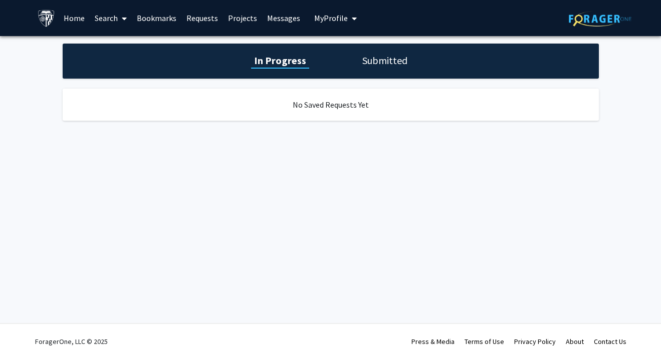
click at [154, 15] on link "Bookmarks" at bounding box center [157, 18] width 50 height 35
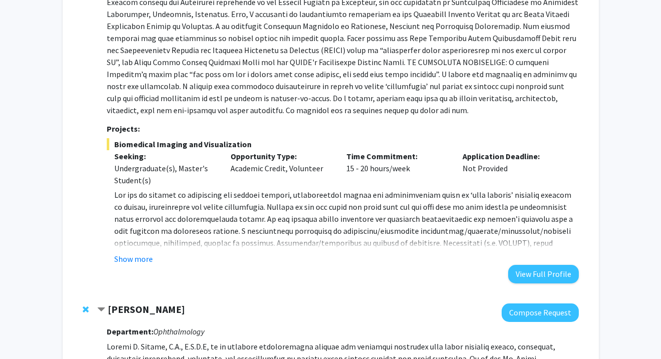
scroll to position [968, 0]
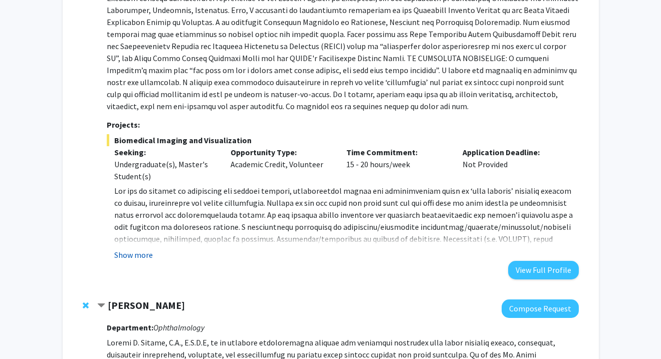
click at [144, 251] on button "Show more" at bounding box center [133, 255] width 39 height 12
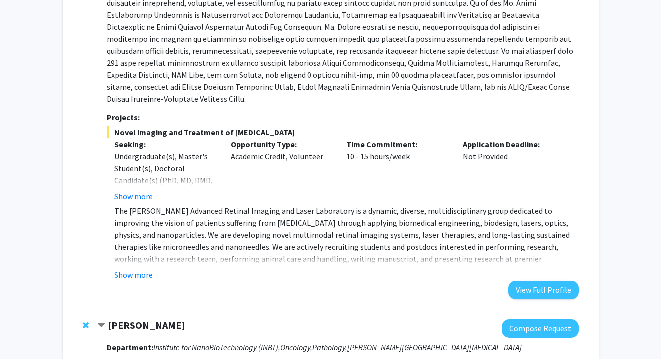
scroll to position [1375, 0]
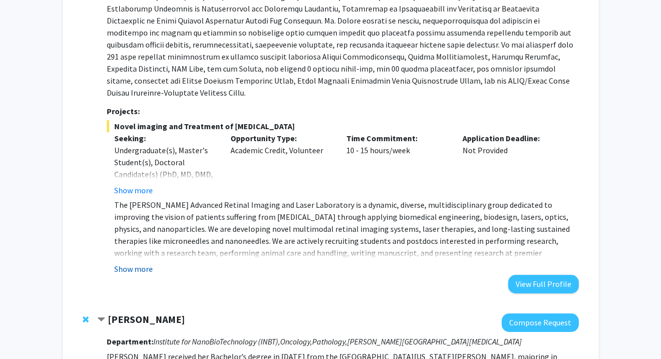
click at [137, 263] on button "Show more" at bounding box center [133, 269] width 39 height 12
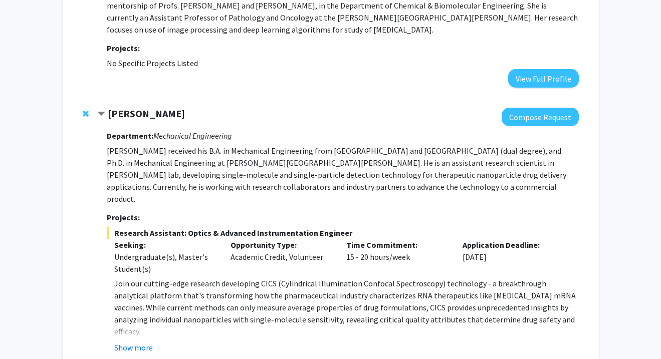
scroll to position [1790, 0]
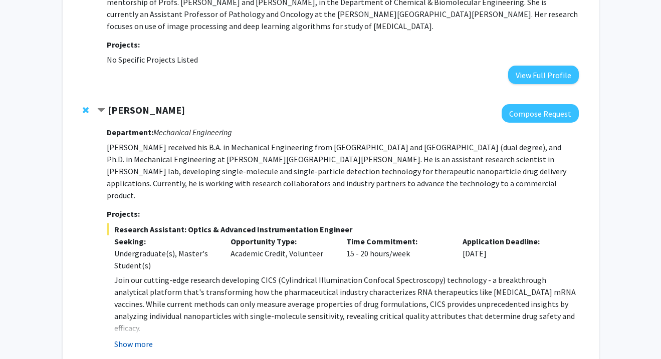
click at [132, 338] on button "Show more" at bounding box center [133, 344] width 39 height 12
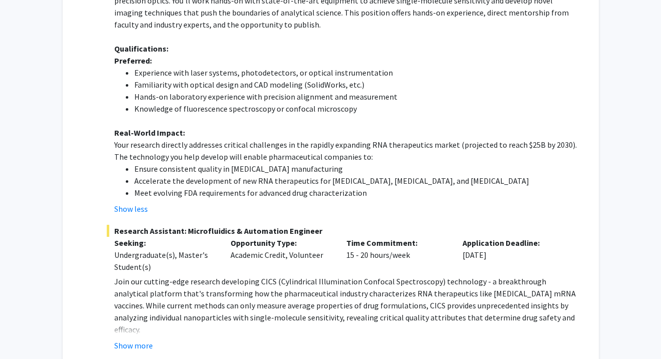
scroll to position [2255, 0]
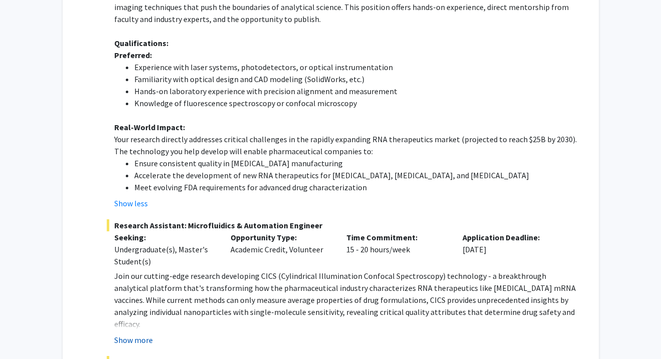
click at [144, 334] on button "Show more" at bounding box center [133, 340] width 39 height 12
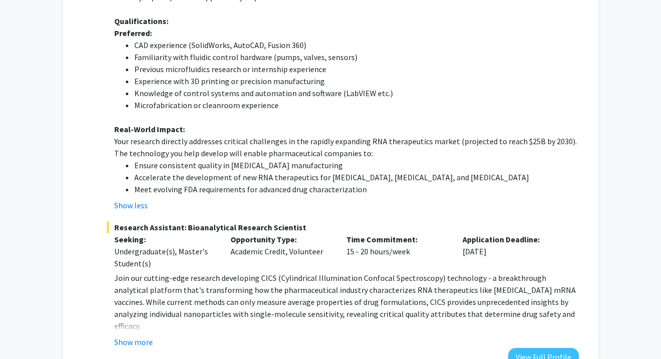
scroll to position [2791, 0]
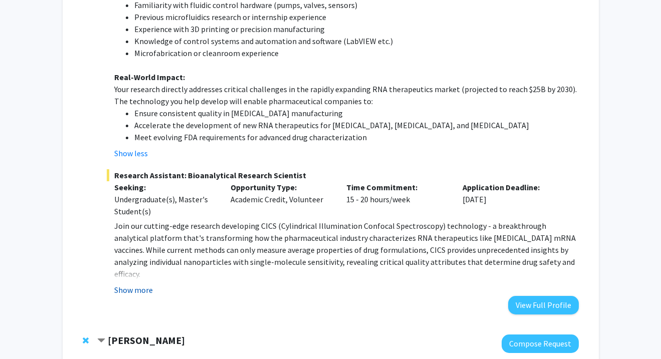
click at [145, 284] on button "Show more" at bounding box center [133, 290] width 39 height 12
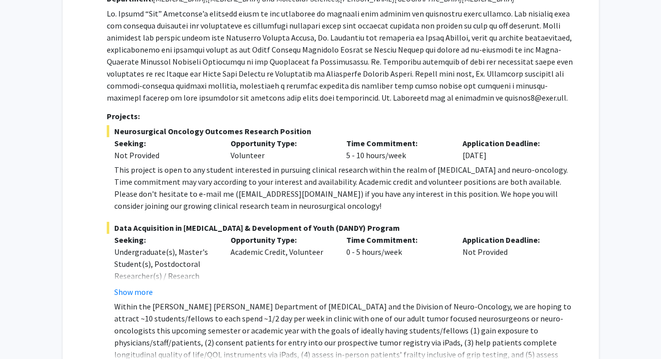
scroll to position [3525, 0]
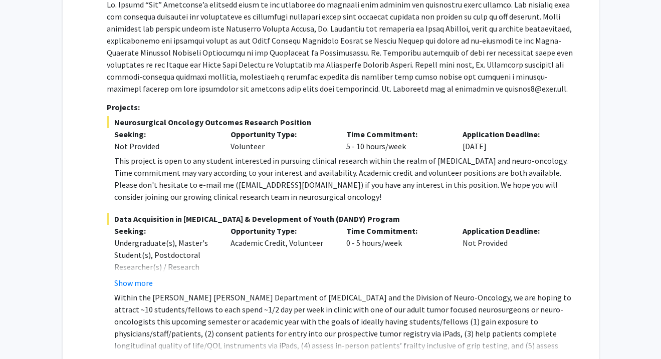
click at [135, 356] on button "Show more" at bounding box center [133, 362] width 39 height 12
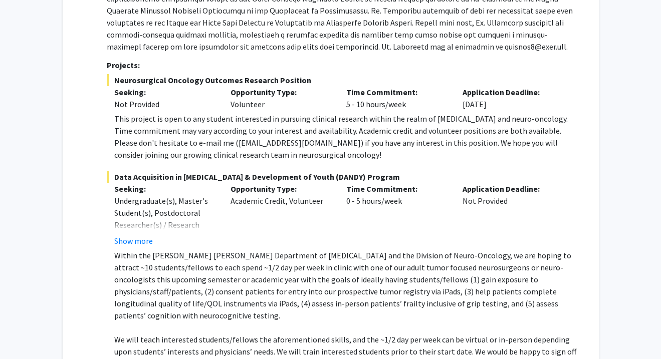
scroll to position [3566, 0]
click at [139, 236] on button "Show more" at bounding box center [133, 242] width 39 height 12
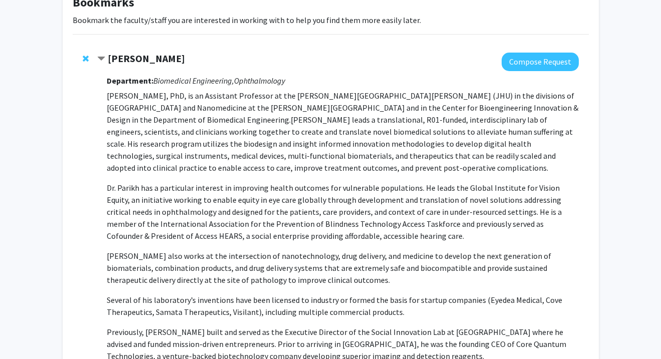
scroll to position [0, 0]
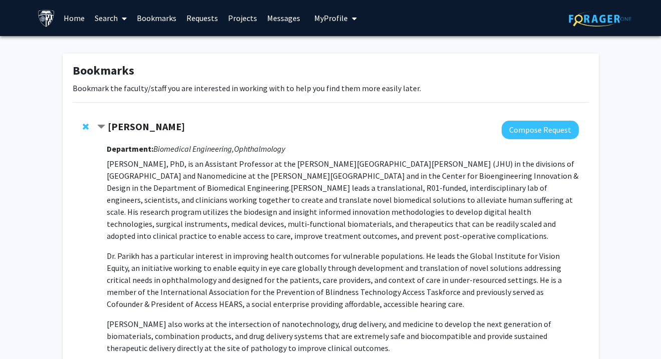
click at [112, 16] on link "Search" at bounding box center [111, 18] width 42 height 35
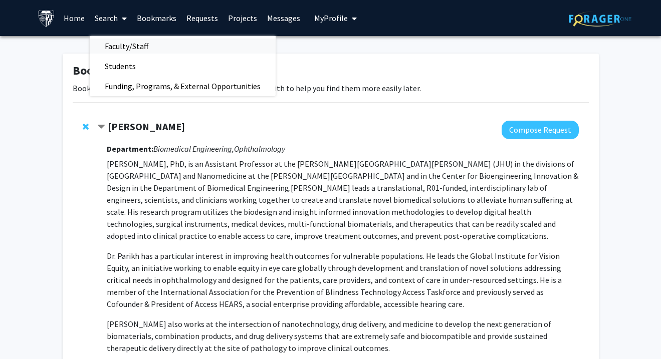
click at [136, 52] on span "Faculty/Staff" at bounding box center [127, 46] width 74 height 20
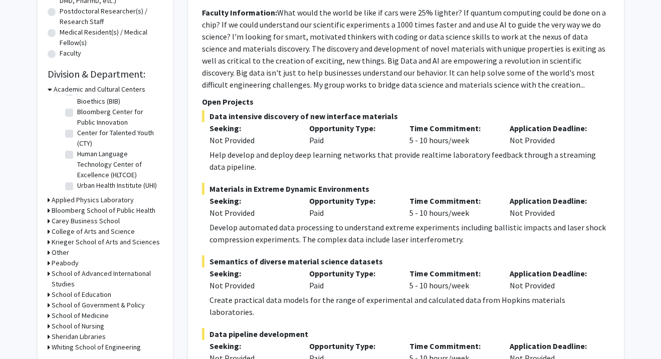
scroll to position [242, 0]
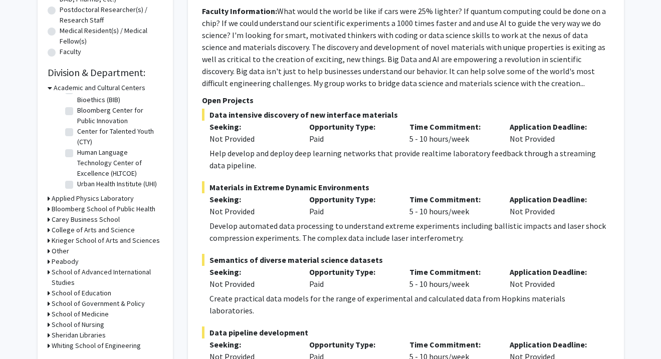
click at [52, 206] on h3 "Bloomberg School of Public Health" at bounding box center [104, 209] width 104 height 11
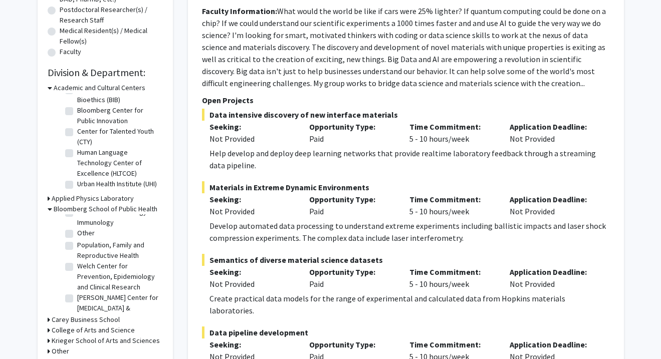
scroll to position [497, 0]
click at [77, 267] on label "Welch Center for Prevention, Epidemiology and Clinical Research" at bounding box center [118, 279] width 83 height 32
click at [77, 267] on input "Welch Center for Prevention, Epidemiology and Clinical Research" at bounding box center [80, 266] width 7 height 7
checkbox input "true"
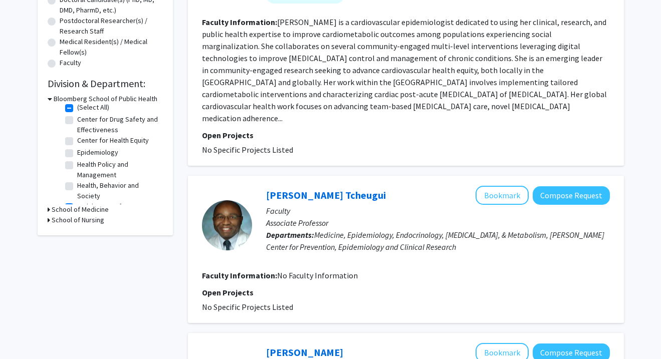
scroll to position [20, 0]
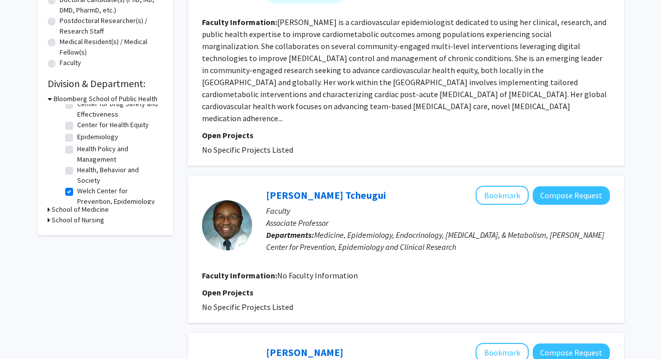
click at [77, 190] on label "Welch Center for Prevention, Epidemiology and Clinical Research" at bounding box center [118, 202] width 83 height 32
click at [77, 190] on input "Welch Center for Prevention, Epidemiology and Clinical Research" at bounding box center [80, 189] width 7 height 7
checkbox input "false"
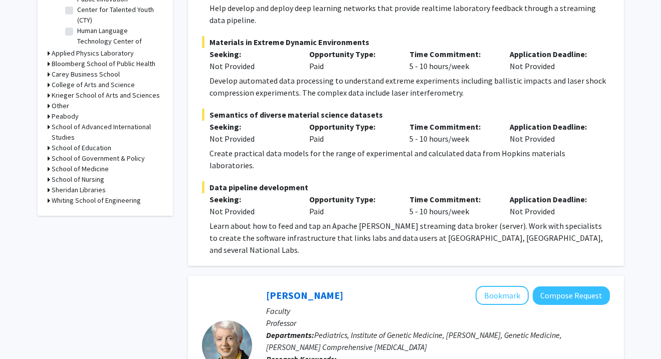
scroll to position [383, 0]
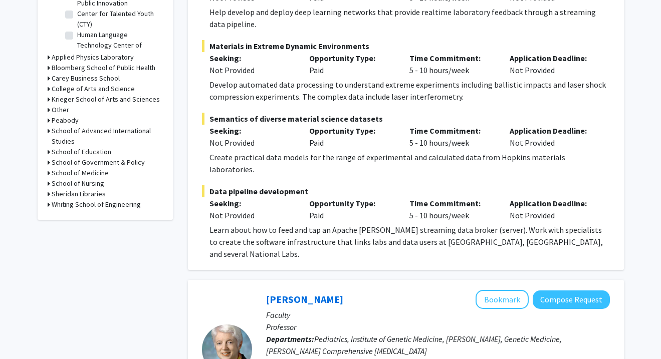
click at [73, 175] on h3 "School of Medicine" at bounding box center [80, 173] width 57 height 11
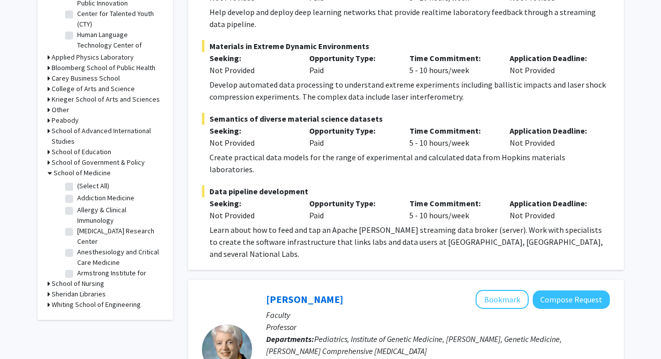
click at [77, 187] on label "(Select All)" at bounding box center [93, 186] width 32 height 11
click at [77, 187] on input "(Select All)" at bounding box center [80, 184] width 7 height 7
checkbox input "true"
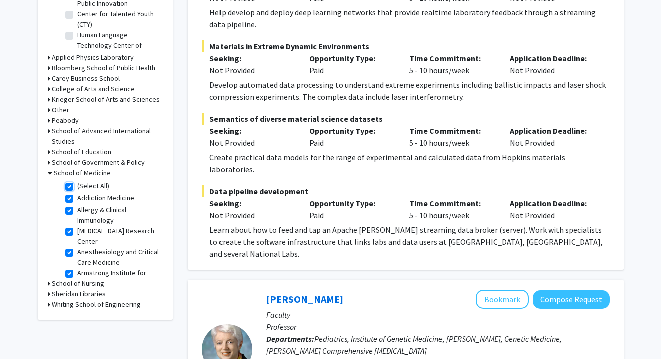
checkbox input "true"
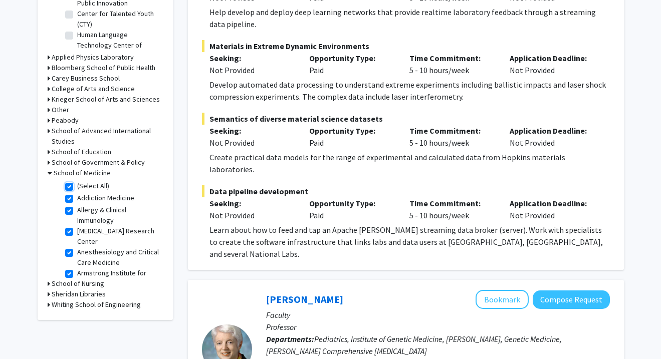
checkbox input "true"
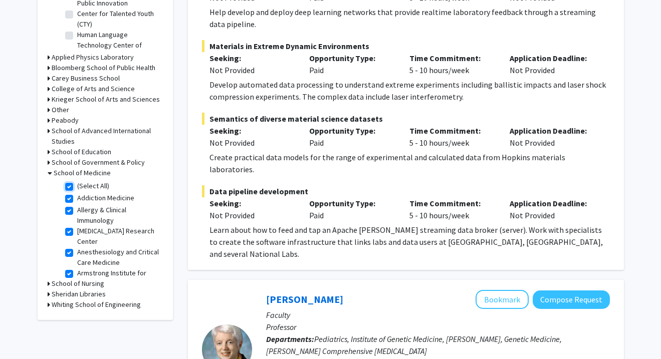
checkbox input "true"
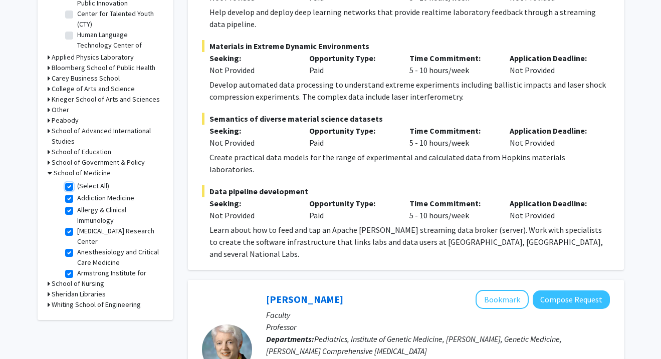
checkbox input "true"
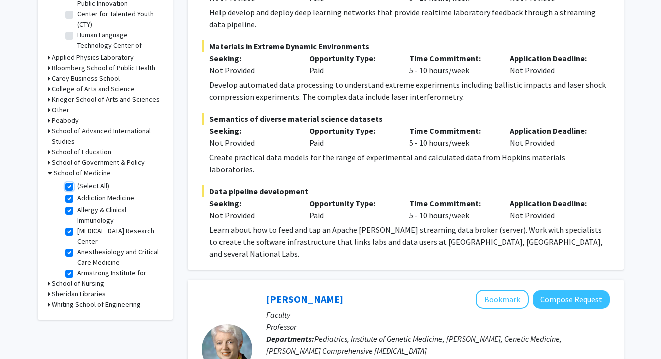
checkbox input "true"
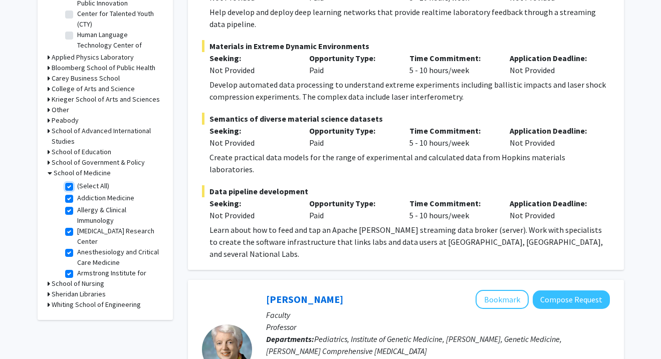
checkbox input "true"
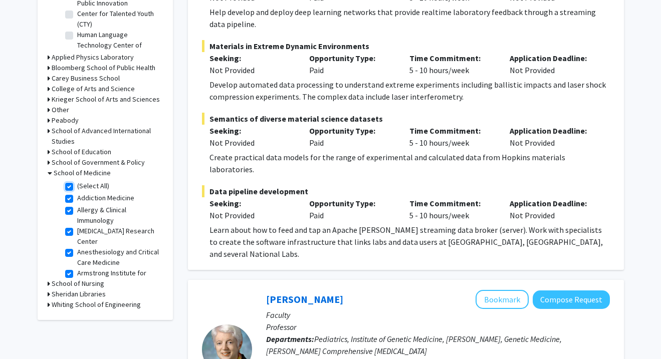
checkbox input "true"
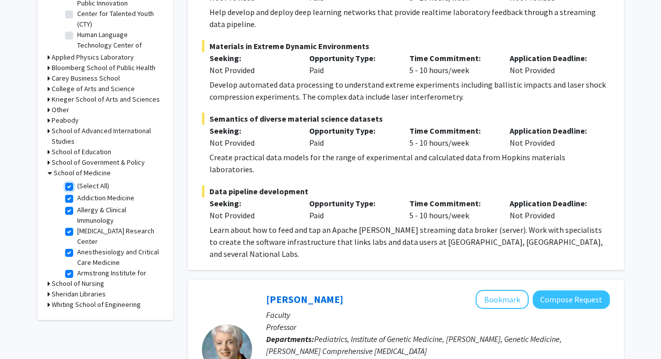
checkbox input "true"
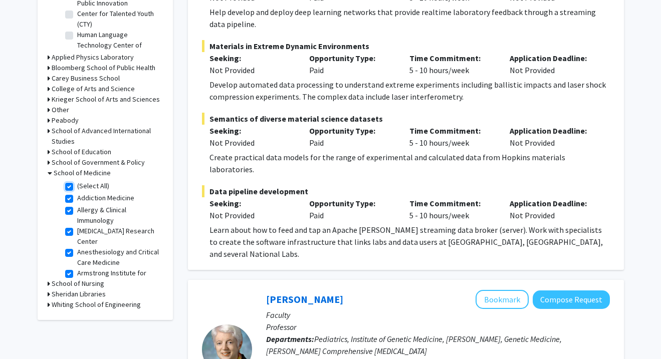
checkbox input "true"
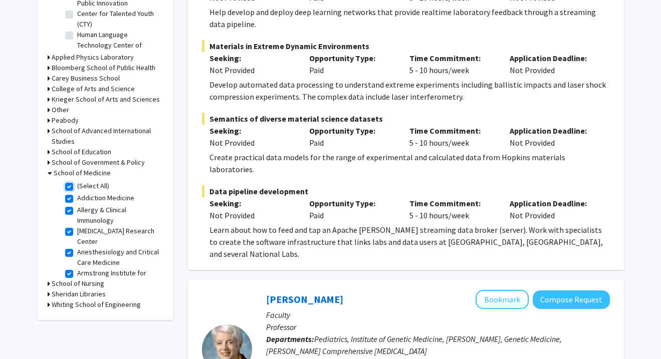
checkbox input "true"
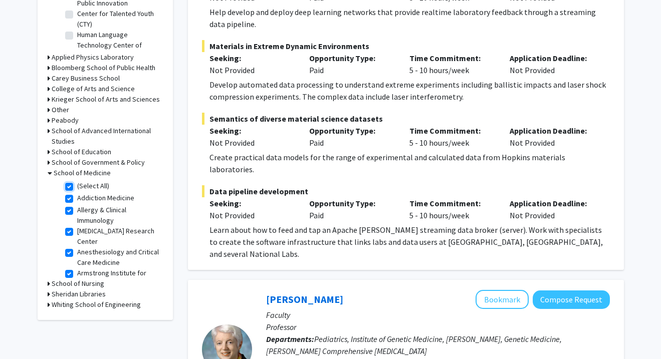
checkbox input "true"
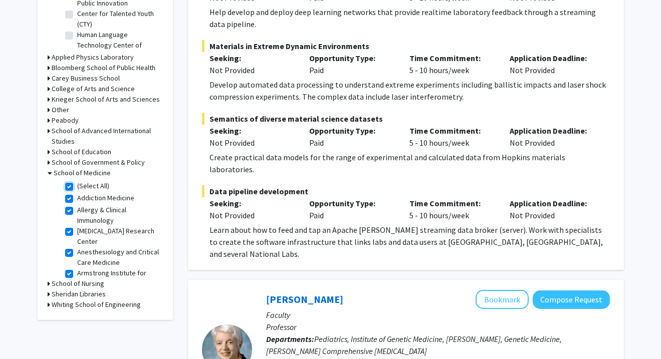
checkbox input "true"
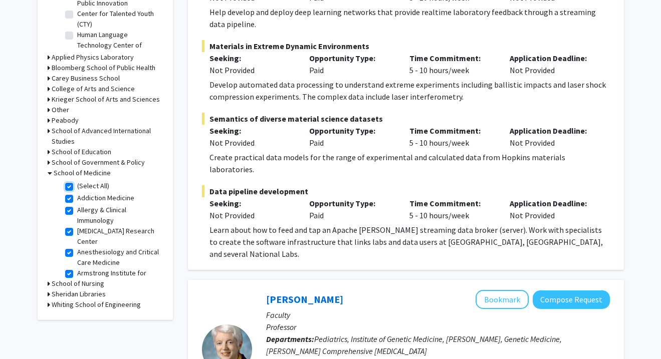
checkbox input "true"
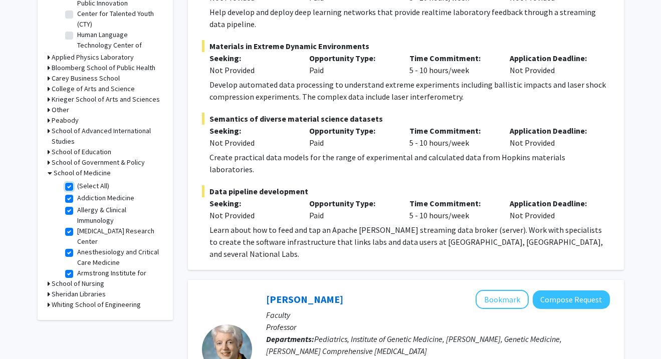
checkbox input "true"
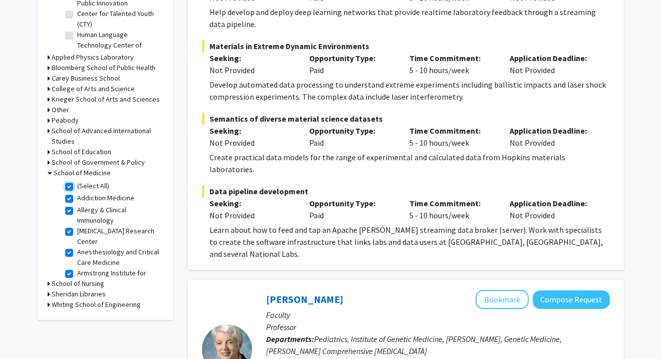
checkbox input "true"
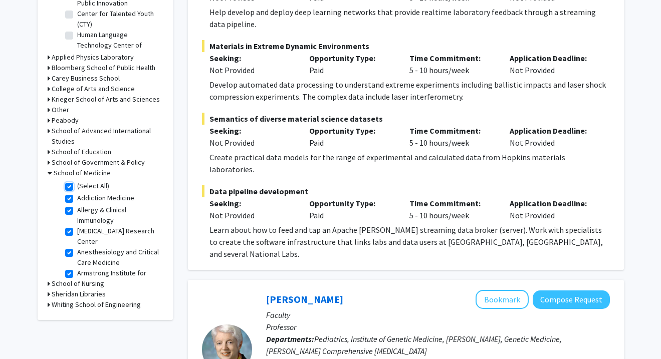
checkbox input "true"
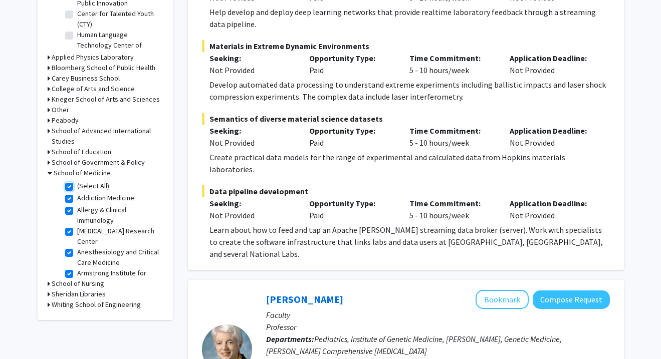
checkbox input "true"
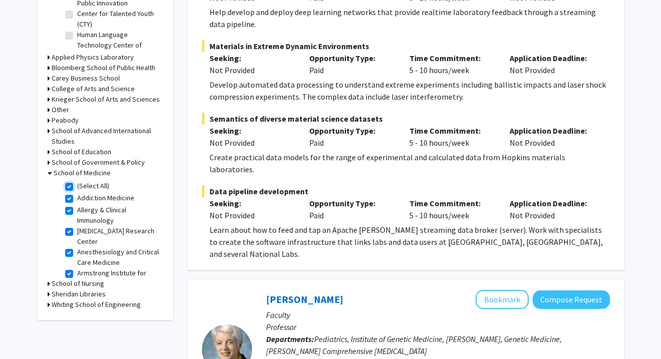
checkbox input "true"
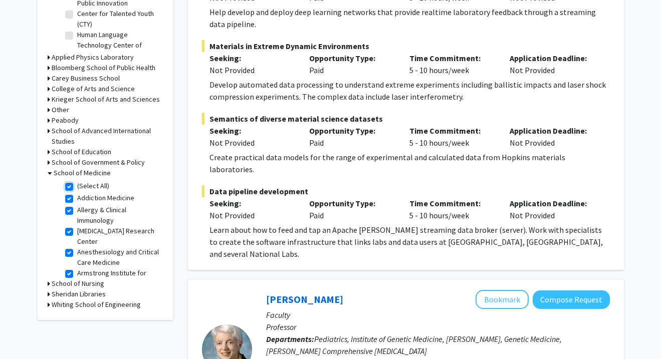
checkbox input "true"
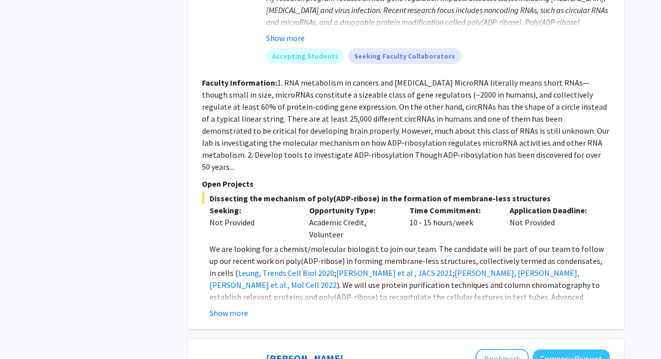
scroll to position [853, 0]
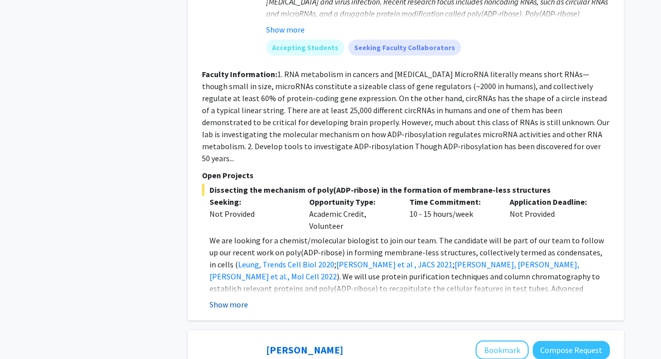
click at [243, 299] on button "Show more" at bounding box center [228, 305] width 39 height 12
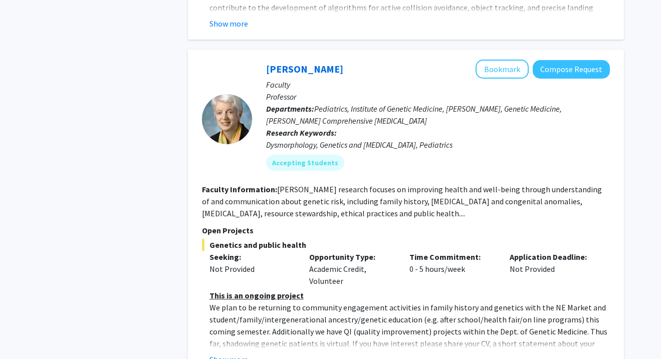
scroll to position [1726, 0]
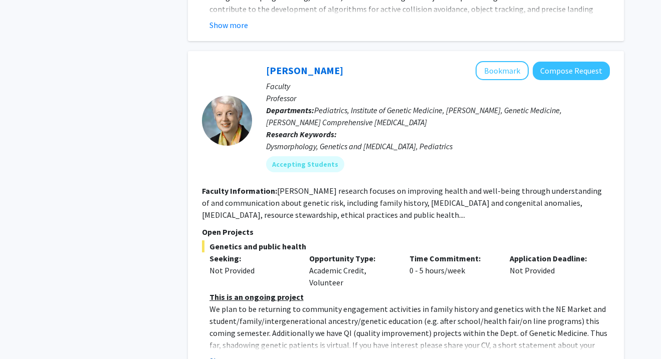
click at [237, 355] on button "Show more" at bounding box center [228, 361] width 39 height 12
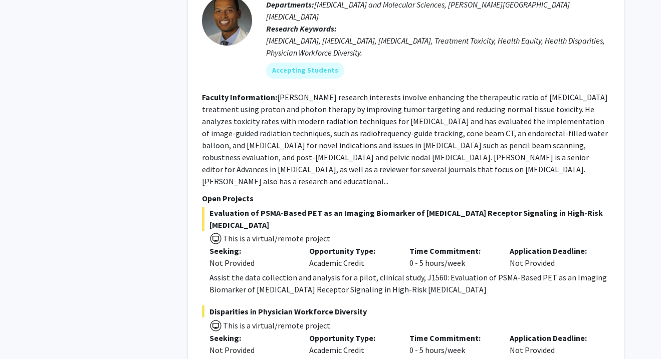
scroll to position [4560, 0]
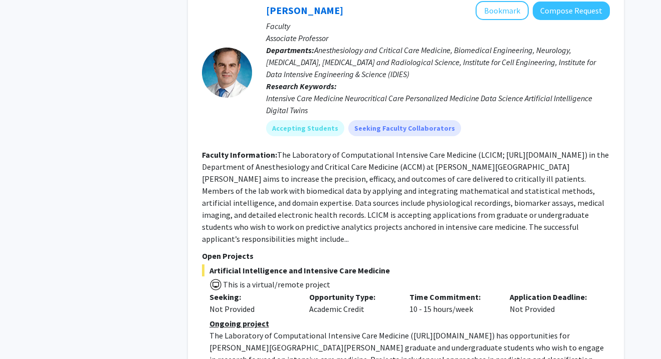
scroll to position [619, 0]
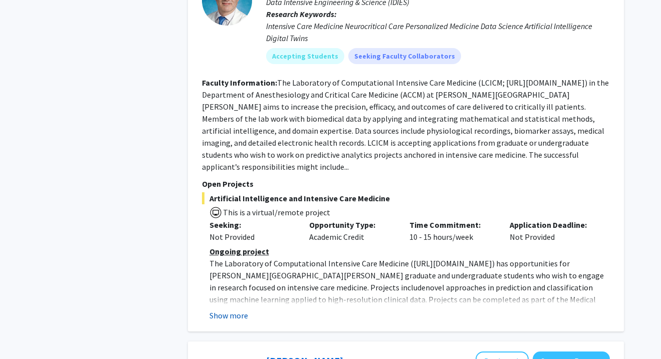
click at [237, 310] on button "Show more" at bounding box center [228, 316] width 39 height 12
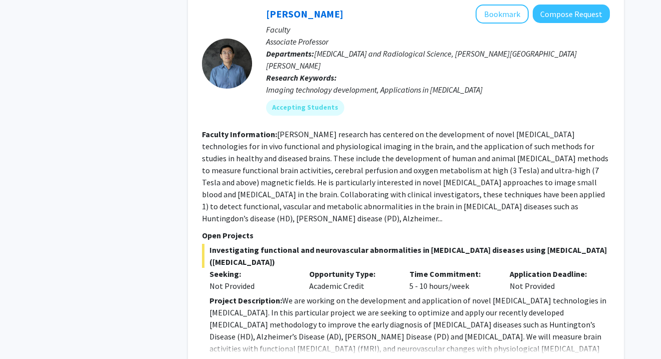
scroll to position [1392, 0]
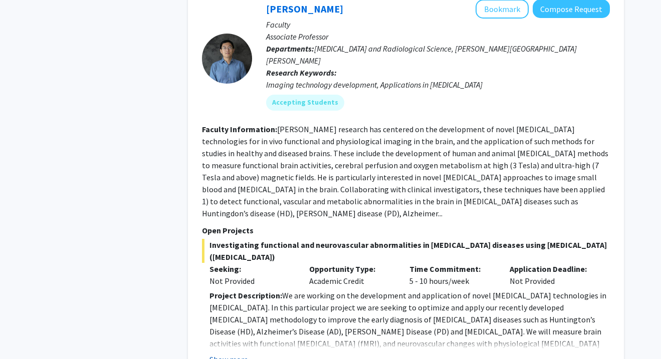
click at [224, 354] on button "Show more" at bounding box center [228, 360] width 39 height 12
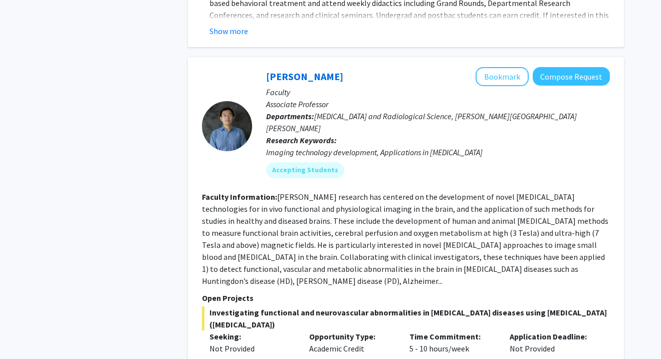
scroll to position [1319, 0]
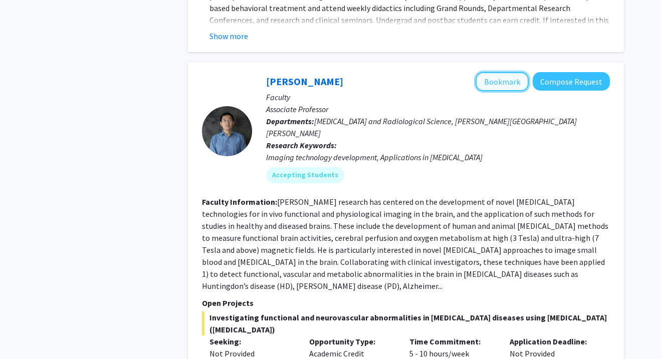
click at [503, 72] on button "Bookmark" at bounding box center [502, 81] width 53 height 19
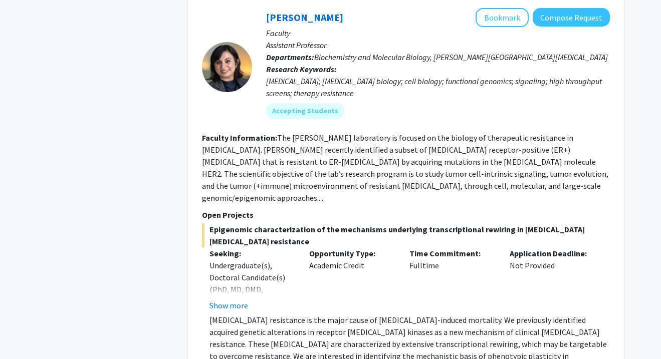
scroll to position [2421, 0]
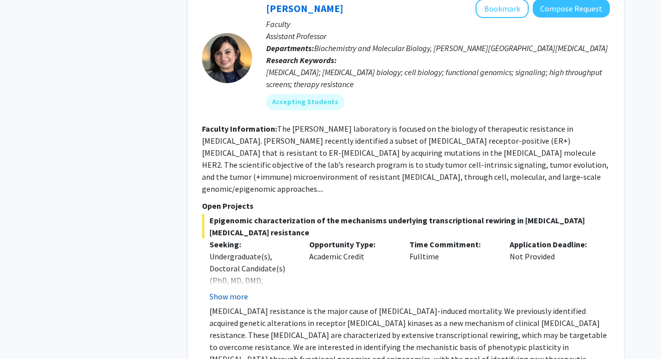
click at [233, 291] on button "Show more" at bounding box center [228, 297] width 39 height 12
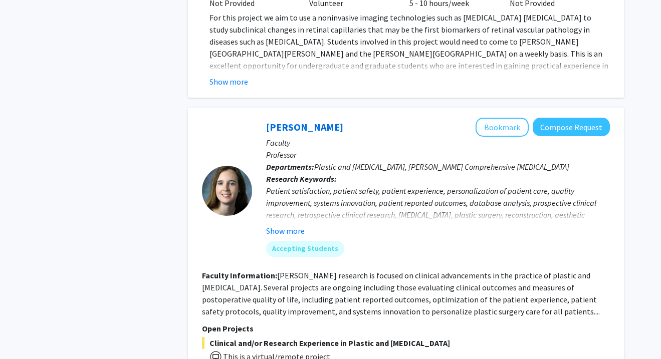
scroll to position [3526, 0]
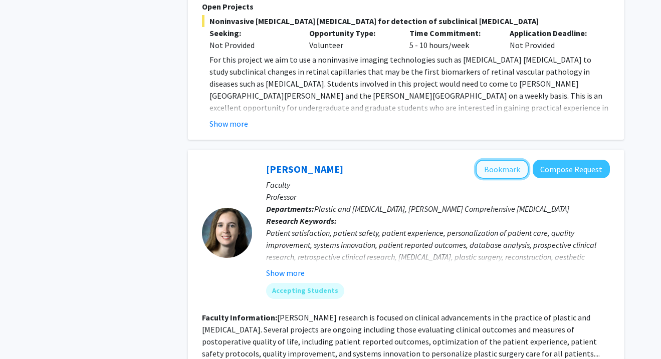
click at [510, 160] on button "Bookmark" at bounding box center [502, 169] width 53 height 19
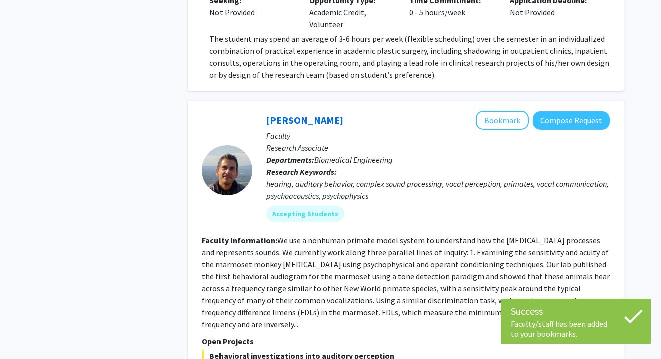
scroll to position [4044, 0]
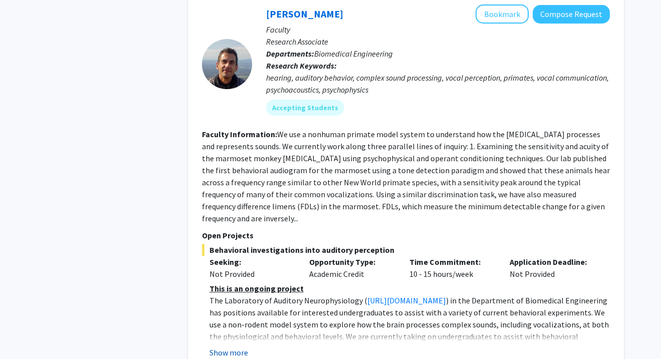
click at [232, 347] on button "Show more" at bounding box center [228, 353] width 39 height 12
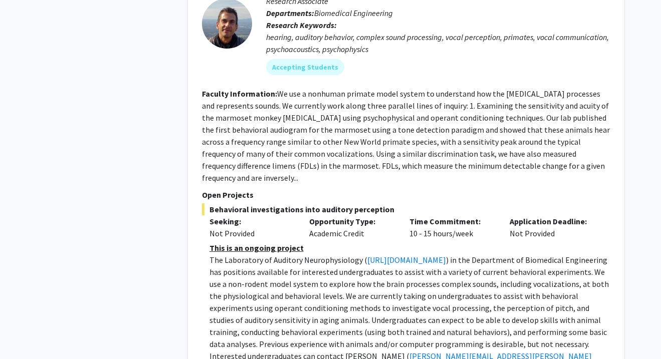
scroll to position [4092, 0]
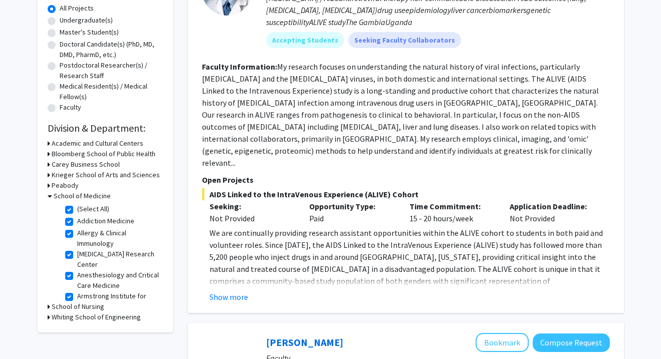
scroll to position [194, 0]
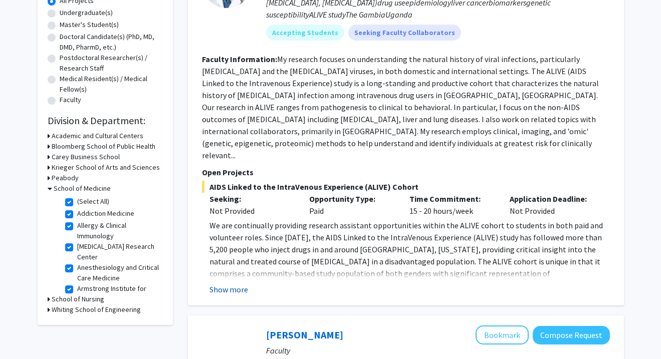
click at [240, 284] on button "Show more" at bounding box center [228, 290] width 39 height 12
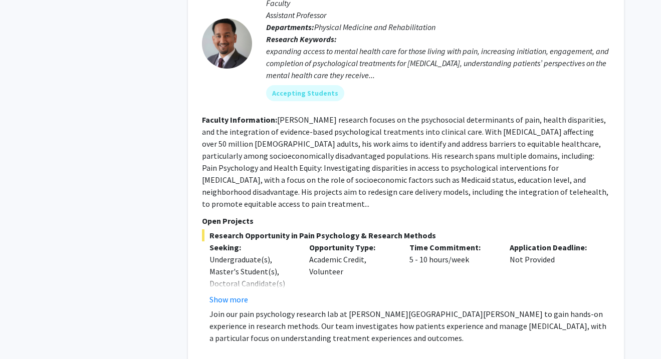
scroll to position [1021, 0]
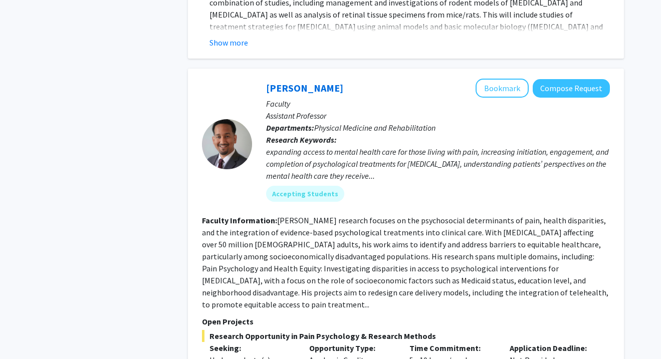
scroll to position [909, 0]
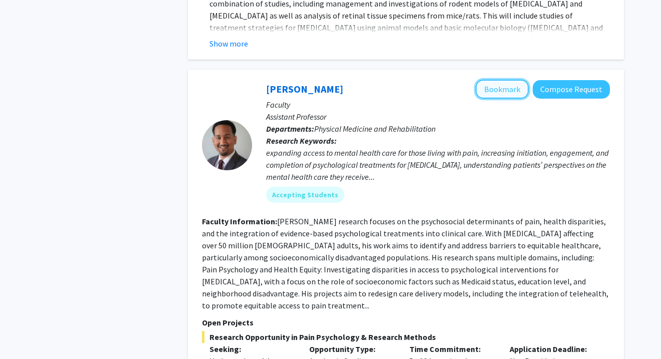
click at [509, 80] on button "Bookmark" at bounding box center [502, 89] width 53 height 19
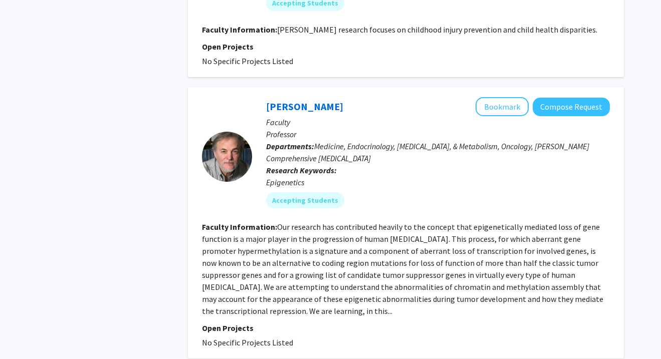
scroll to position [2844, 0]
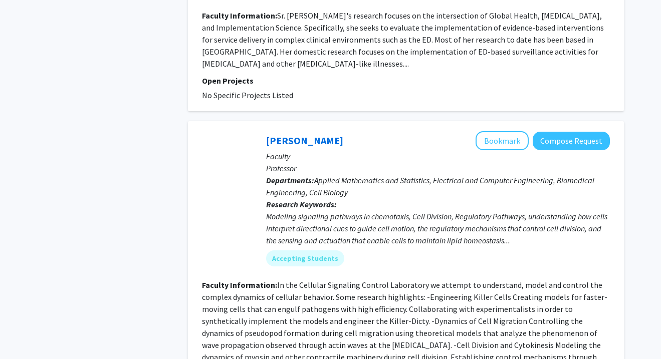
scroll to position [2603, 0]
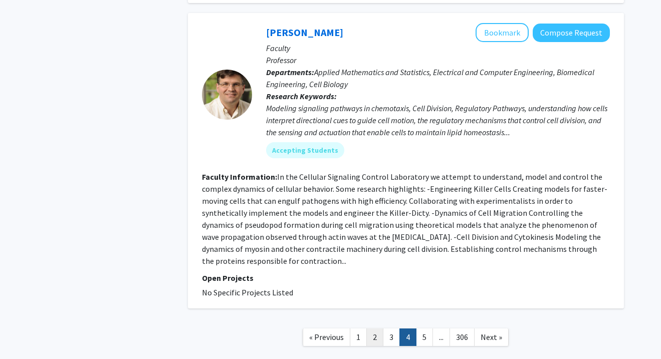
click at [374, 329] on link "2" at bounding box center [374, 338] width 17 height 18
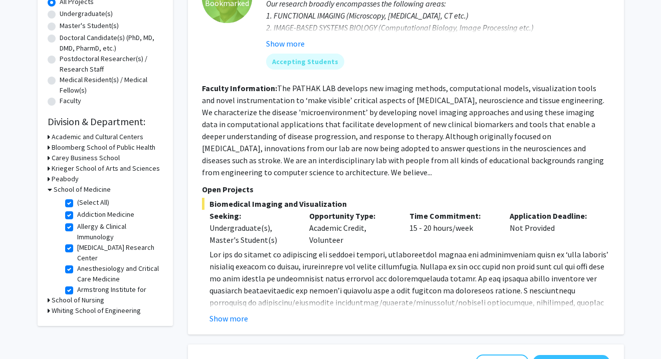
scroll to position [194, 0]
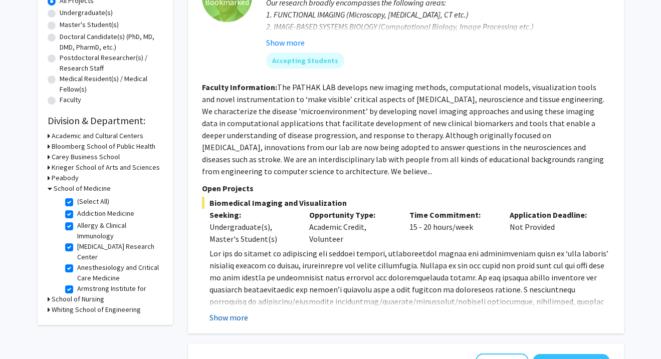
click at [231, 316] on button "Show more" at bounding box center [228, 318] width 39 height 12
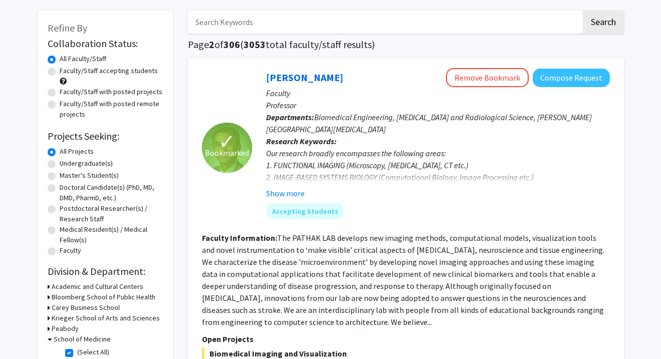
scroll to position [0, 0]
